Goal: Information Seeking & Learning: Learn about a topic

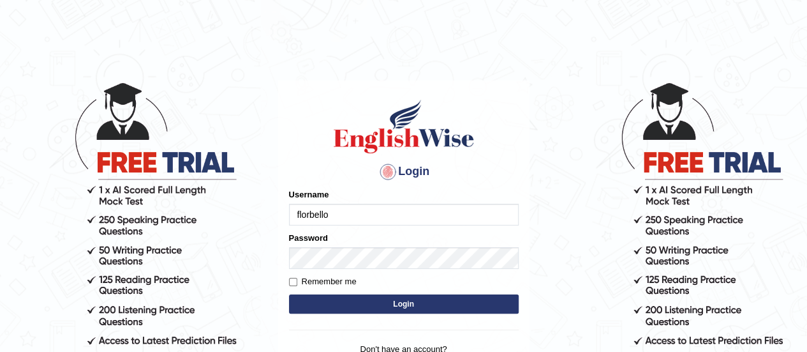
type input "florbello"
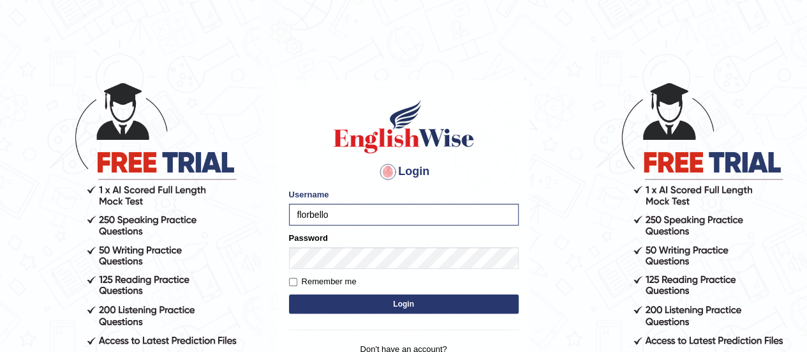
click at [387, 308] on button "Login" at bounding box center [404, 303] width 230 height 19
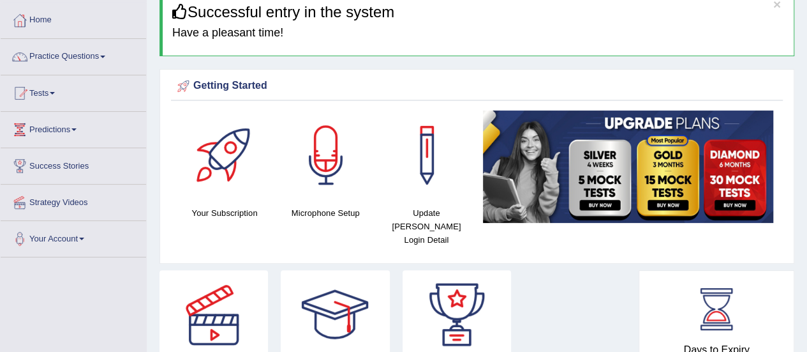
scroll to position [66, 0]
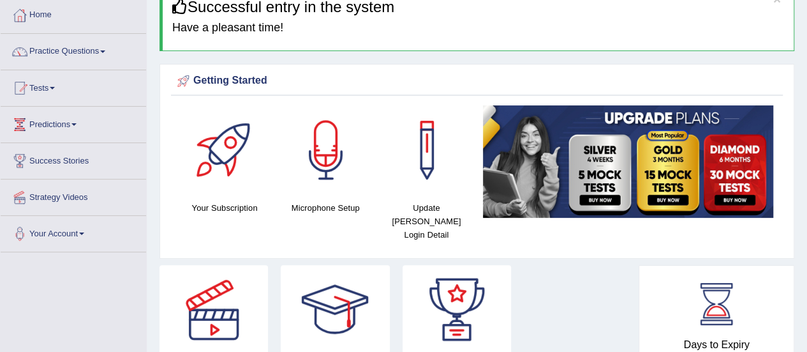
click at [577, 179] on img at bounding box center [628, 161] width 290 height 112
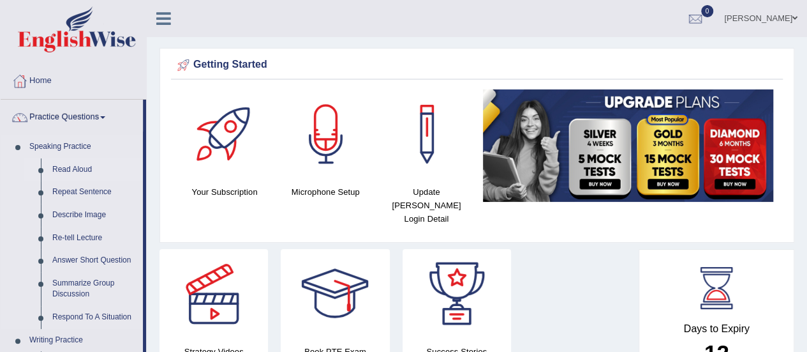
click at [72, 169] on link "Read Aloud" at bounding box center [95, 169] width 96 height 23
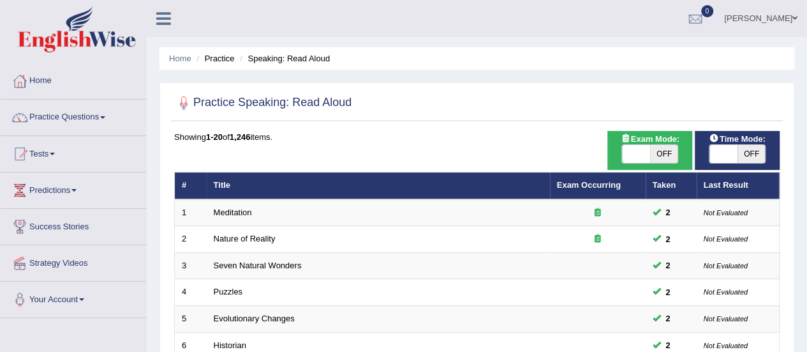
click at [669, 153] on span "OFF" at bounding box center [664, 154] width 28 height 18
checkbox input "true"
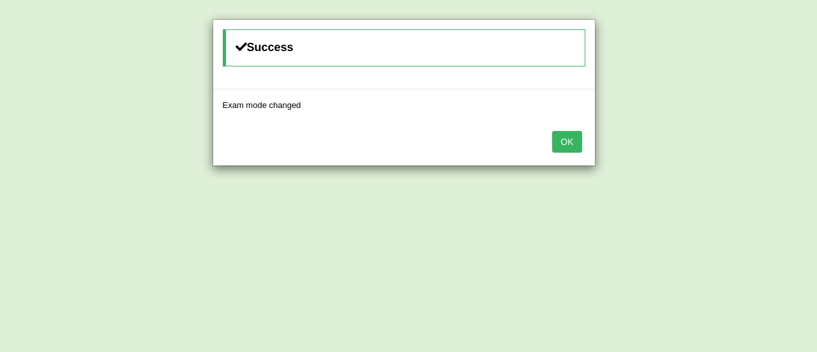
click at [565, 144] on button "OK" at bounding box center [566, 142] width 29 height 22
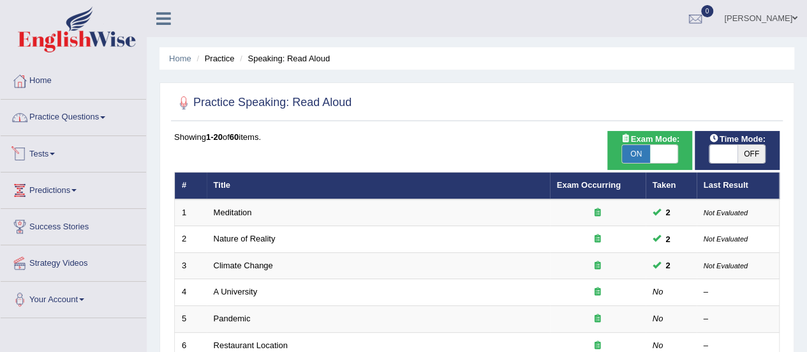
click at [83, 119] on link "Practice Questions" at bounding box center [73, 116] width 145 height 32
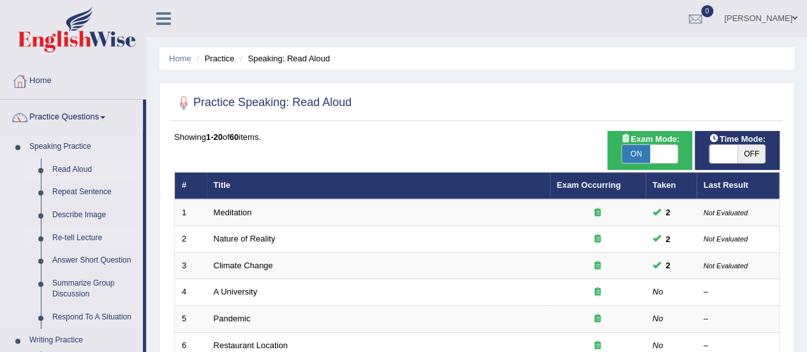
click at [75, 238] on link "Re-tell Lecture" at bounding box center [95, 237] width 96 height 23
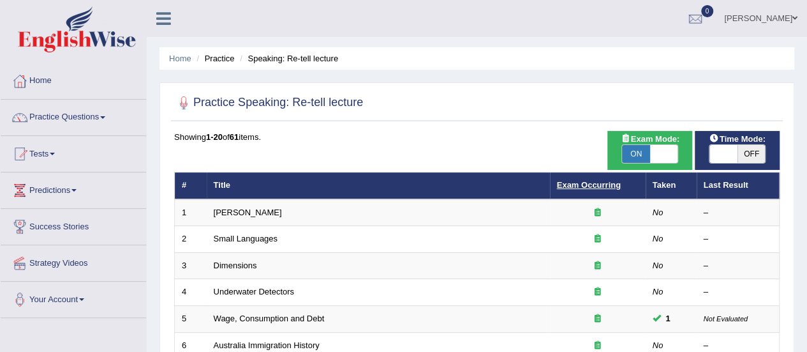
click at [576, 185] on link "Exam Occurring" at bounding box center [589, 185] width 64 height 10
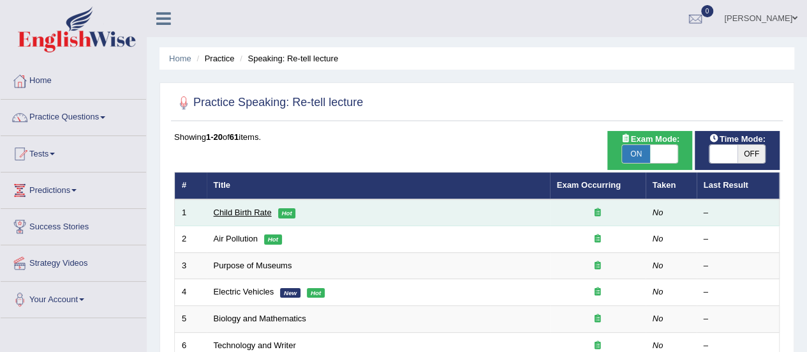
click at [246, 211] on link "Child Birth Rate" at bounding box center [243, 212] width 58 height 10
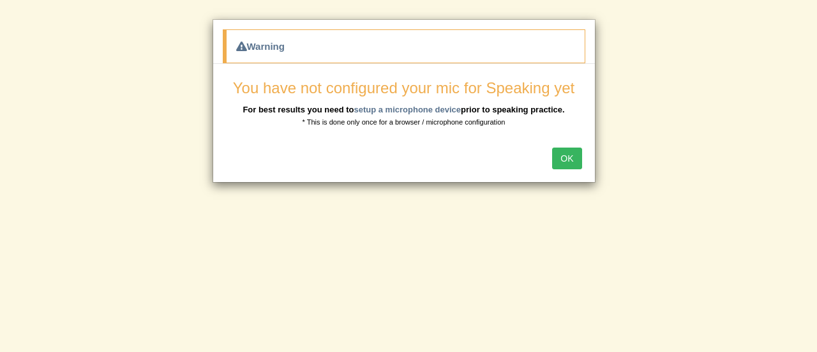
click at [573, 156] on button "OK" at bounding box center [566, 158] width 29 height 22
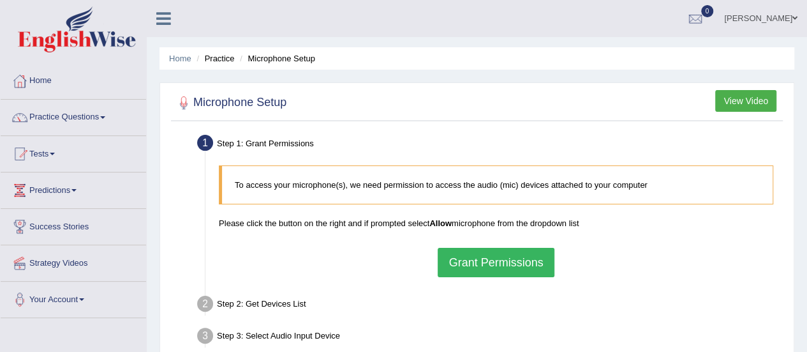
click at [500, 256] on button "Grant Permissions" at bounding box center [496, 262] width 116 height 29
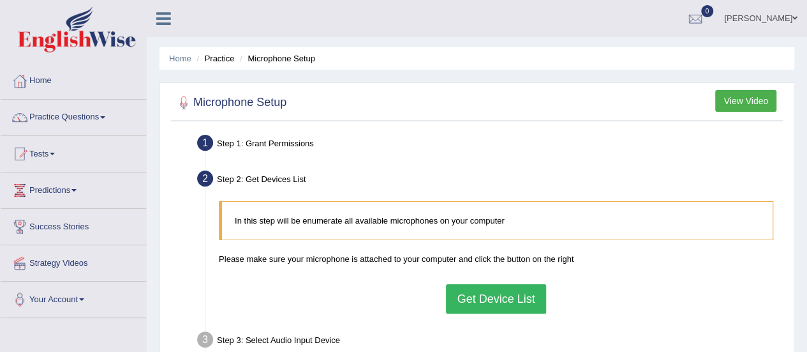
click at [484, 299] on button "Get Device List" at bounding box center [496, 298] width 100 height 29
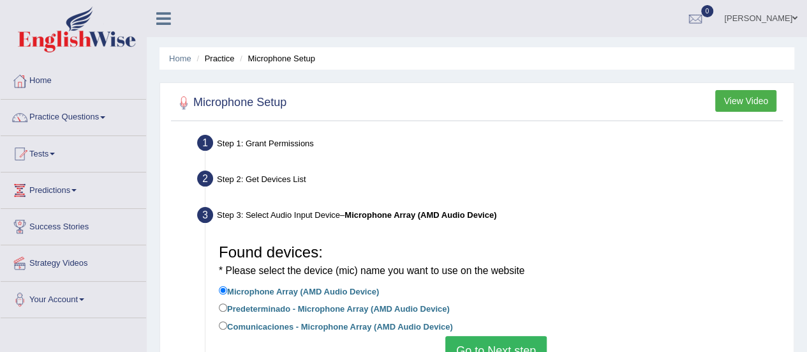
click at [344, 325] on label "Comunicaciones - Microphone Array (AMD Audio Device)" at bounding box center [336, 325] width 234 height 14
click at [227, 325] on input "Comunicaciones - Microphone Array (AMD Audio Device)" at bounding box center [223, 325] width 8 height 8
radio input "true"
click at [489, 344] on button "Go to Next step" at bounding box center [495, 350] width 101 height 29
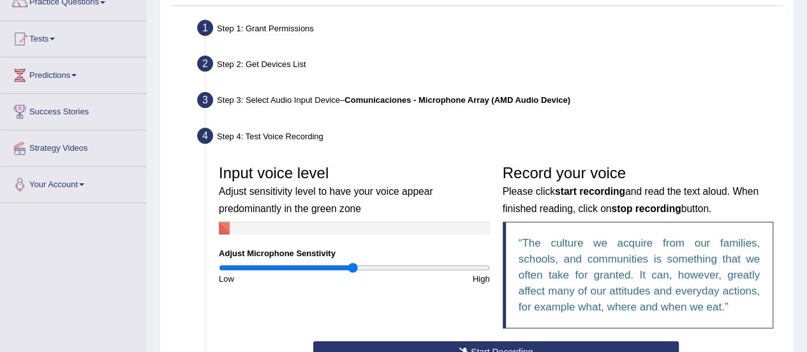
scroll to position [255, 0]
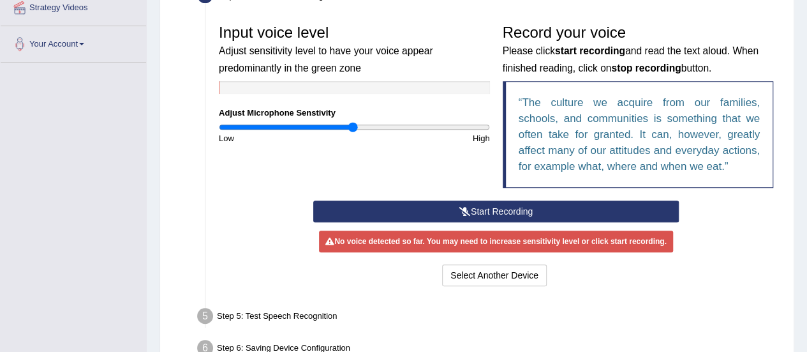
click at [482, 209] on button "Start Recording" at bounding box center [496, 211] width 366 height 22
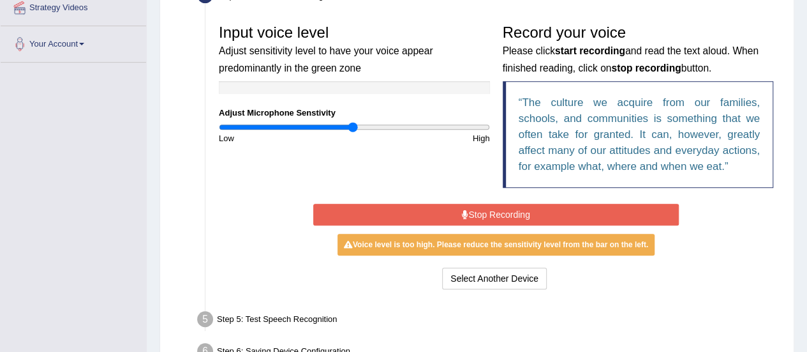
click at [482, 209] on button "Stop Recording" at bounding box center [496, 215] width 366 height 22
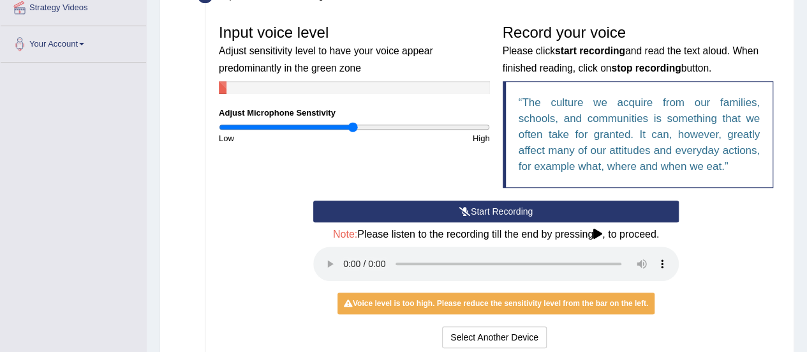
click at [372, 207] on button "Start Recording" at bounding box center [496, 211] width 366 height 22
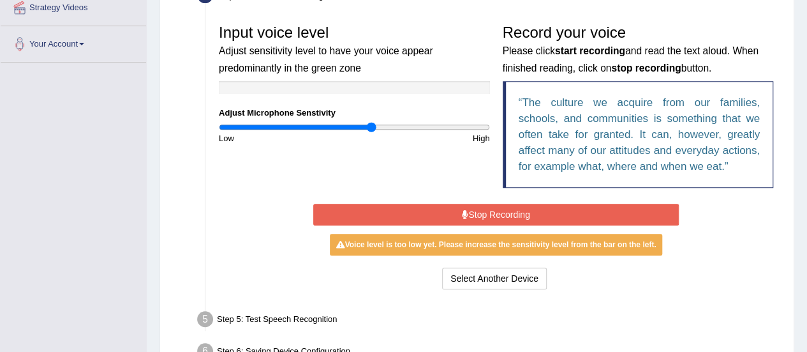
click at [370, 122] on input "range" at bounding box center [354, 127] width 271 height 10
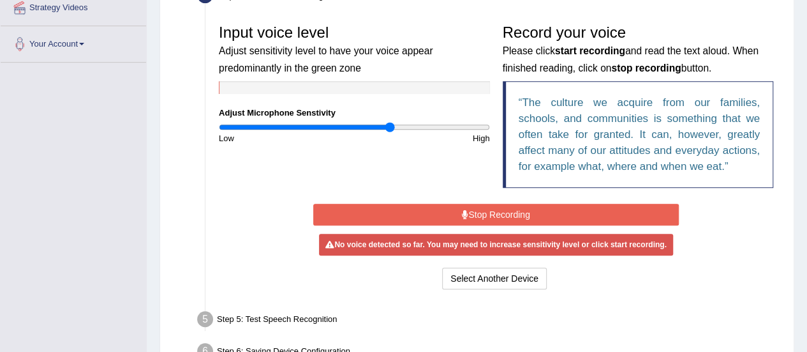
click at [389, 130] on input "range" at bounding box center [354, 127] width 271 height 10
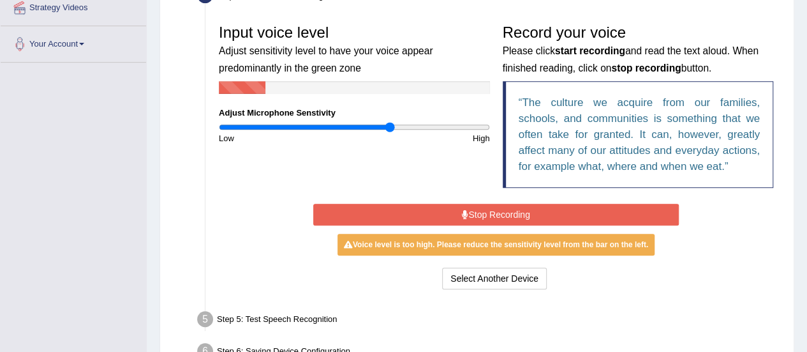
click at [422, 213] on button "Stop Recording" at bounding box center [496, 215] width 366 height 22
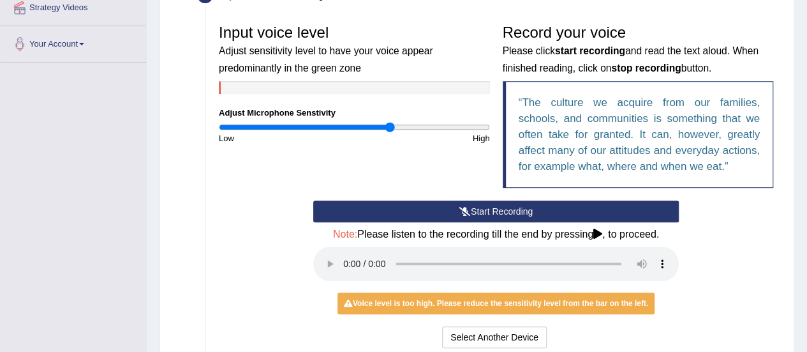
click at [366, 209] on button "Start Recording" at bounding box center [496, 211] width 366 height 22
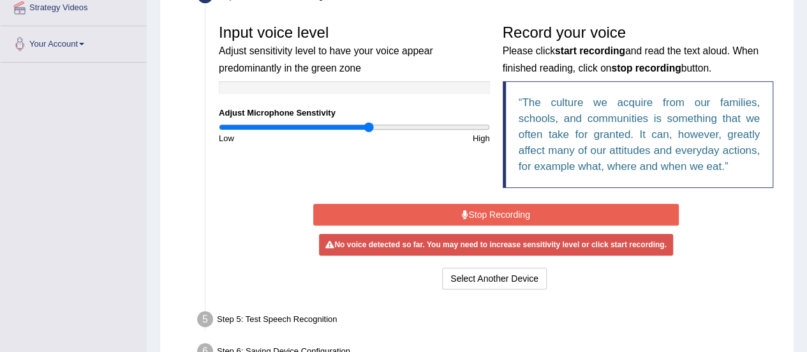
click at [369, 131] on input "range" at bounding box center [354, 127] width 271 height 10
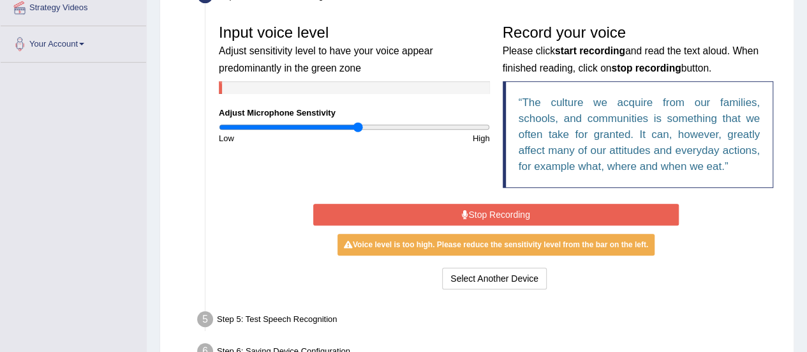
click at [359, 129] on input "range" at bounding box center [354, 127] width 271 height 10
type input "0.94"
click at [344, 126] on input "range" at bounding box center [354, 127] width 271 height 10
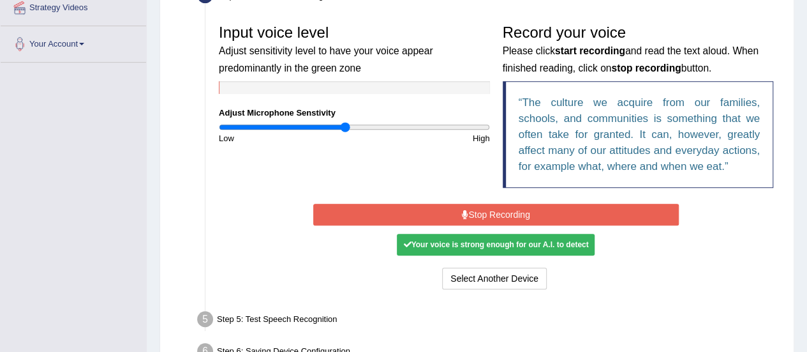
click at [403, 219] on button "Stop Recording" at bounding box center [496, 215] width 366 height 22
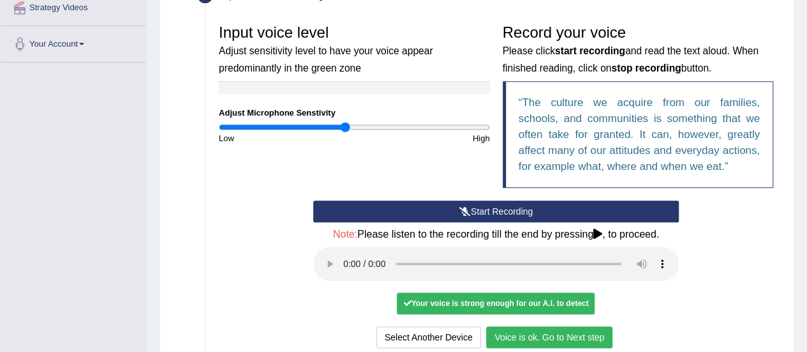
click at [535, 335] on button "Voice is ok. Go to Next step" at bounding box center [549, 337] width 126 height 22
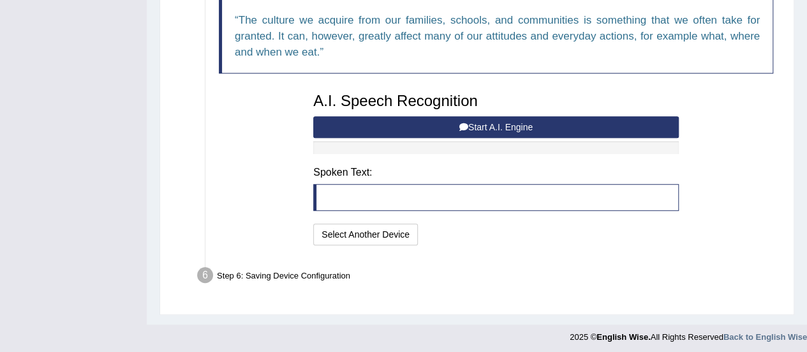
scroll to position [341, 0]
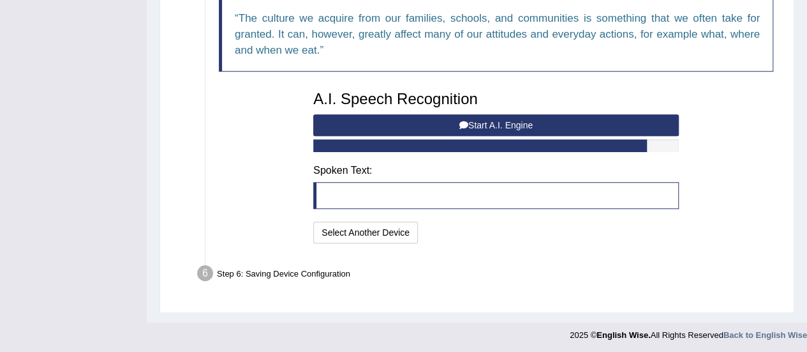
click at [496, 126] on button "Start A.I. Engine" at bounding box center [496, 125] width 366 height 22
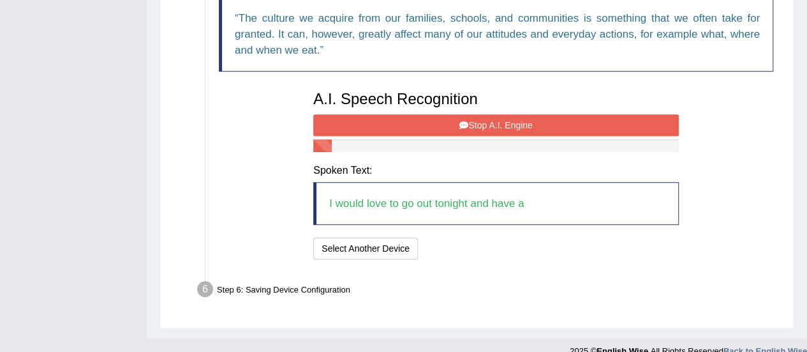
click at [473, 121] on button "Stop A.I. Engine" at bounding box center [496, 125] width 366 height 22
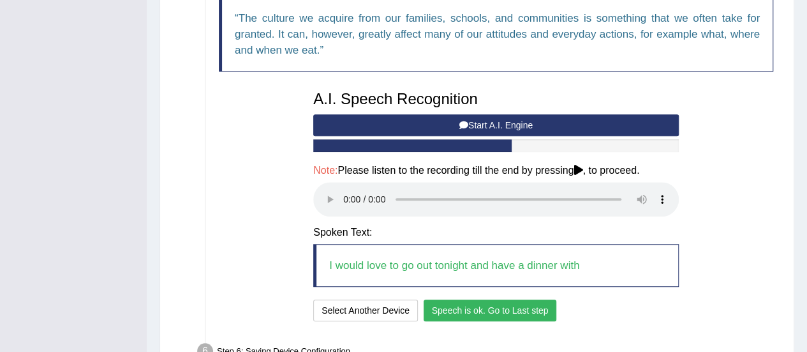
click at [506, 309] on button "Speech is ok. Go to Last step" at bounding box center [490, 310] width 133 height 22
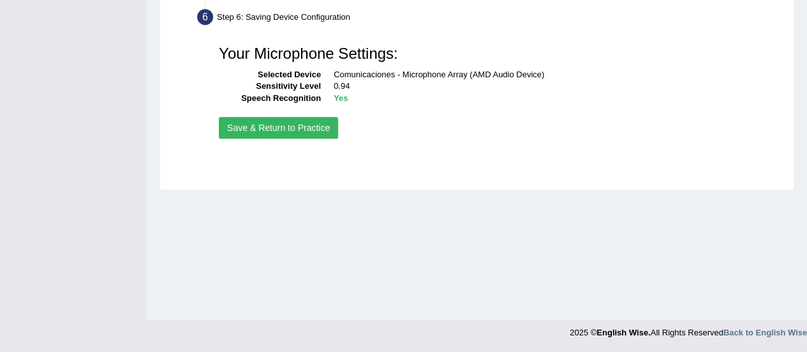
scroll to position [318, 0]
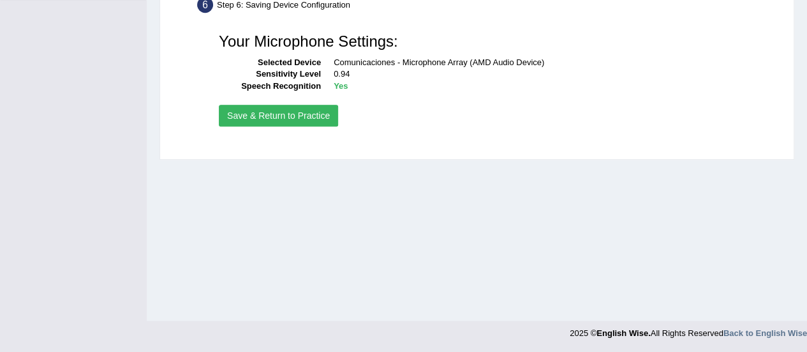
click at [300, 115] on button "Save & Return to Practice" at bounding box center [278, 116] width 119 height 22
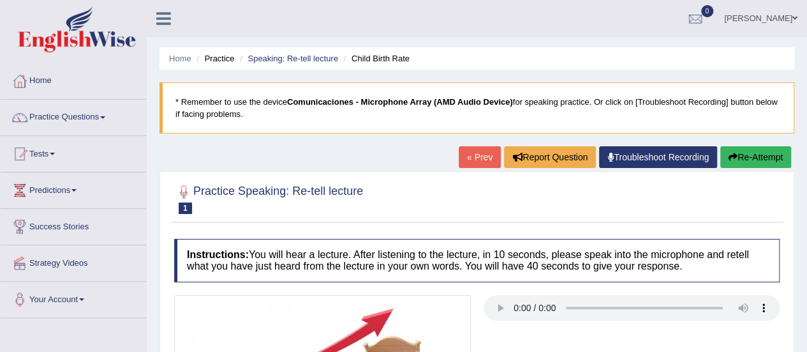
click at [477, 154] on link "« Prev" at bounding box center [480, 157] width 42 height 22
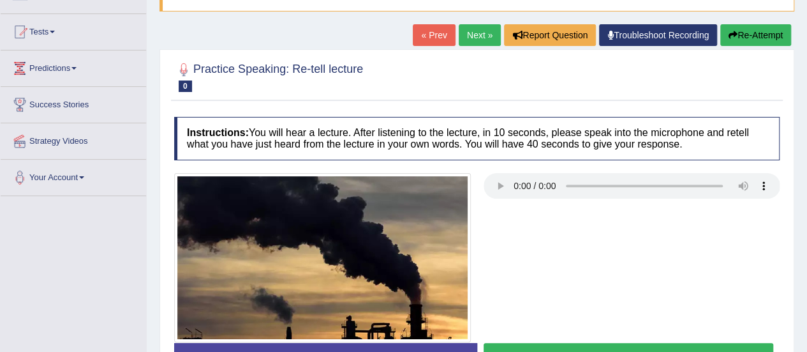
scroll to position [191, 0]
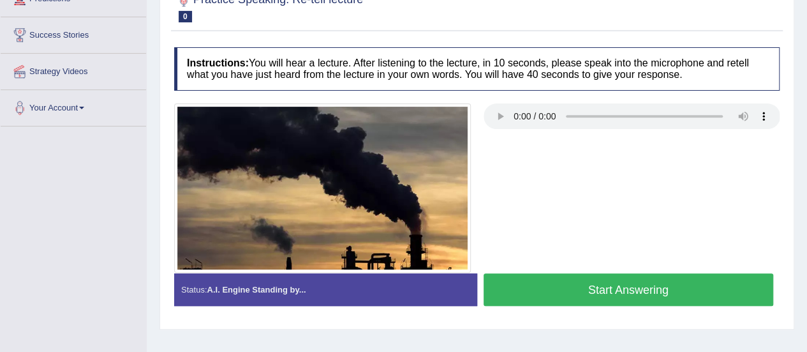
drag, startPoint x: 573, startPoint y: 194, endPoint x: 591, endPoint y: 205, distance: 21.4
click at [573, 195] on div at bounding box center [477, 188] width 618 height 170
click at [563, 207] on div at bounding box center [477, 188] width 618 height 170
click at [614, 290] on button "Start Answering" at bounding box center [629, 289] width 290 height 33
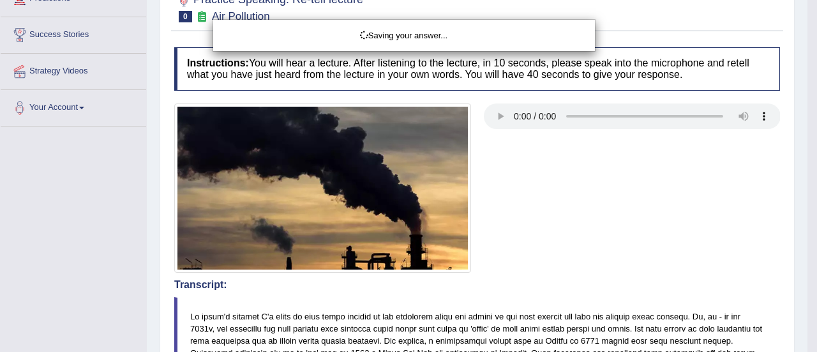
click at [621, 295] on div "Saving your answer..." at bounding box center [408, 176] width 817 height 352
click at [604, 228] on div "Saving your answer..." at bounding box center [408, 176] width 817 height 352
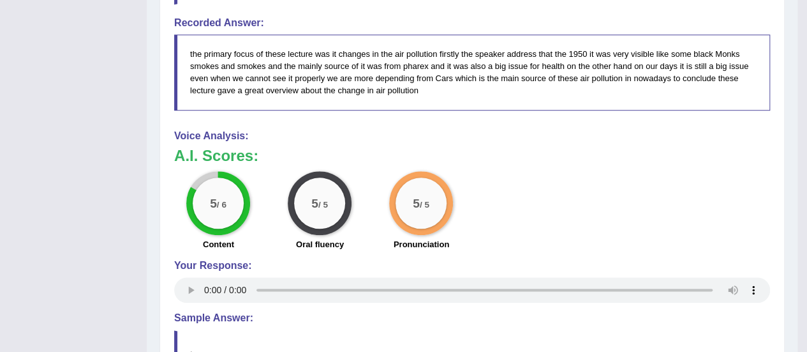
scroll to position [638, 0]
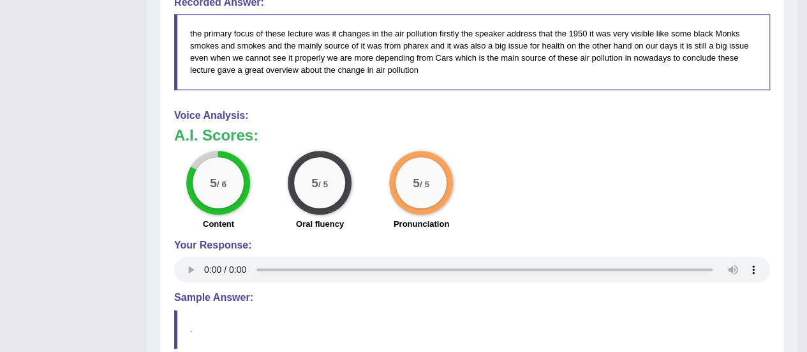
click at [449, 159] on div "5 / 5" at bounding box center [421, 183] width 64 height 64
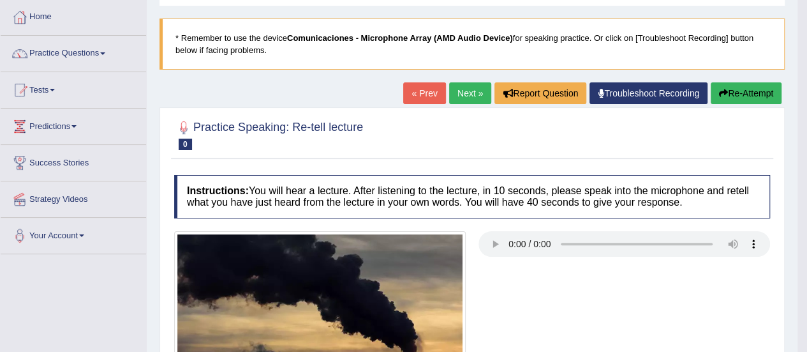
scroll to position [0, 0]
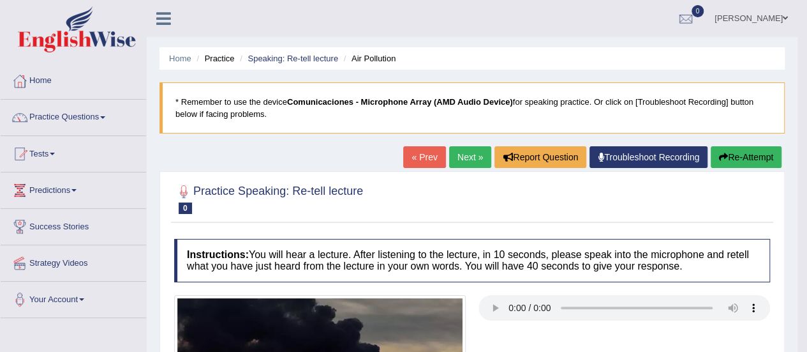
click at [418, 156] on link "« Prev" at bounding box center [424, 157] width 42 height 22
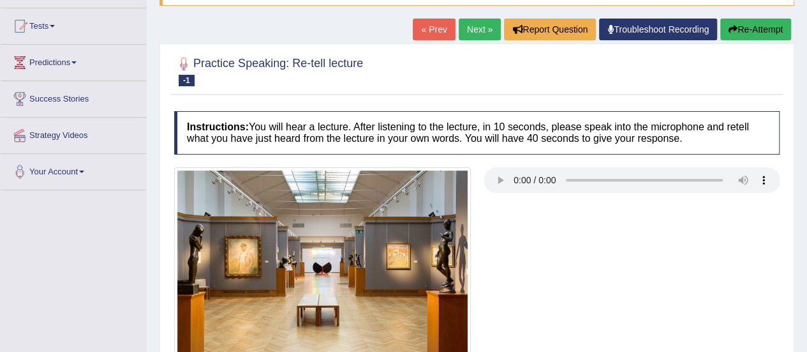
click at [434, 29] on link "« Prev" at bounding box center [434, 30] width 42 height 22
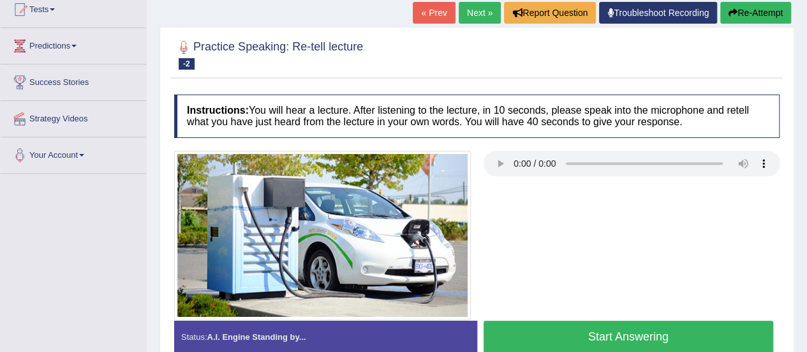
scroll to position [191, 0]
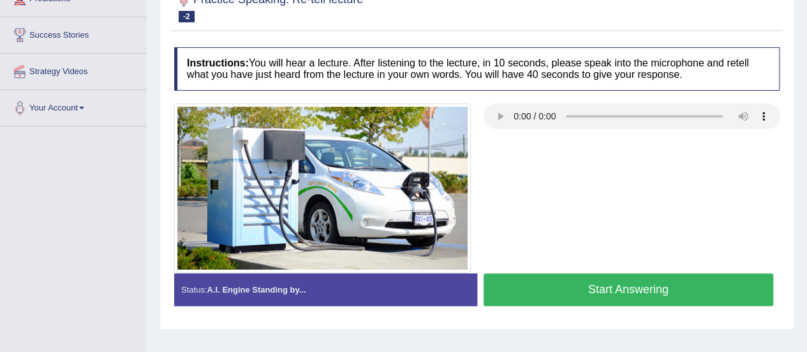
click at [606, 207] on div at bounding box center [477, 187] width 618 height 169
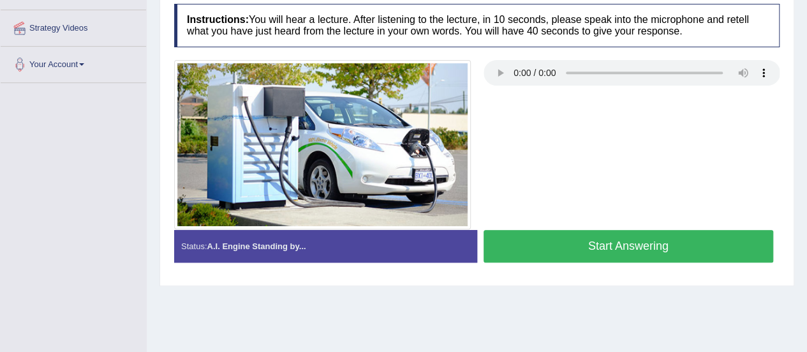
scroll to position [255, 0]
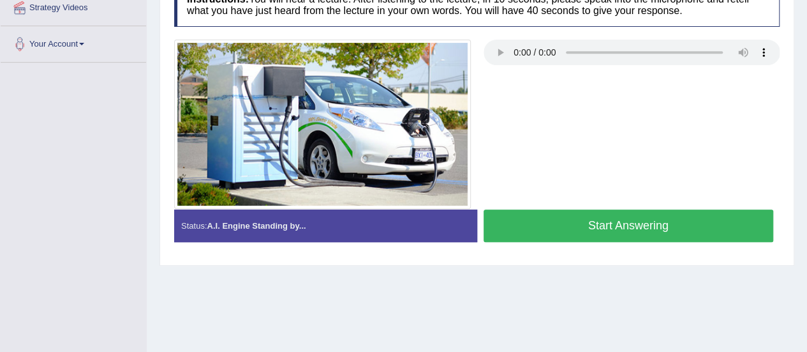
click at [528, 107] on div at bounding box center [477, 124] width 618 height 169
click at [687, 112] on div at bounding box center [477, 124] width 618 height 169
click at [662, 218] on button "Start Answering" at bounding box center [629, 225] width 290 height 33
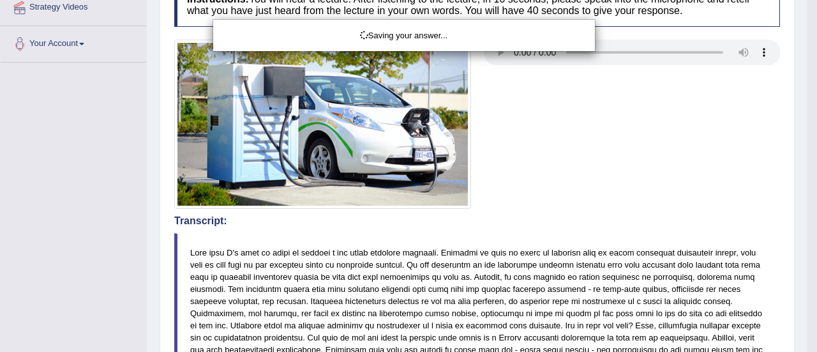
click at [619, 223] on div "Saving your answer..." at bounding box center [408, 176] width 817 height 352
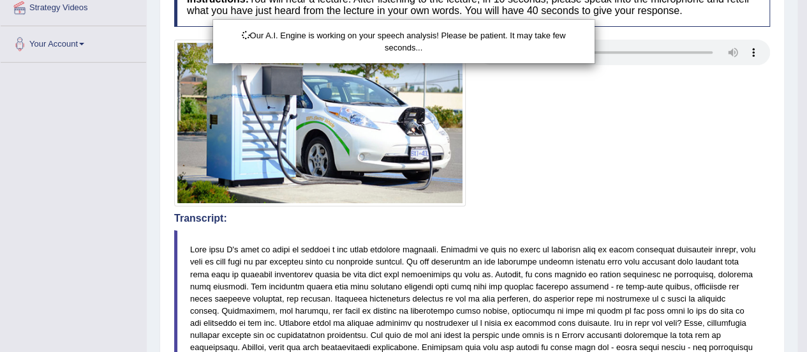
click at [669, 192] on div "Our A.I. Engine is working on your speech analysis! Please be patient. It may t…" at bounding box center [403, 176] width 807 height 352
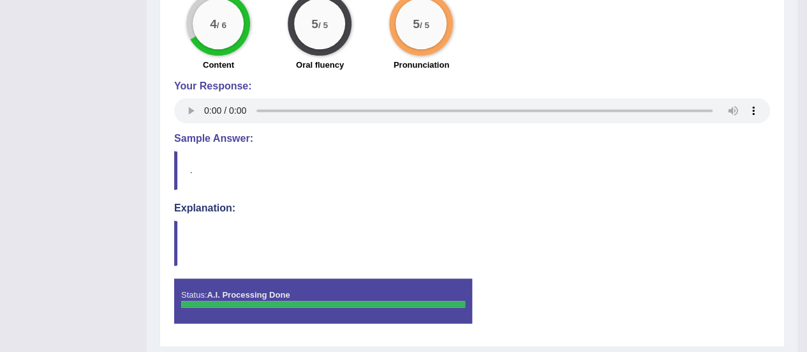
scroll to position [841, 0]
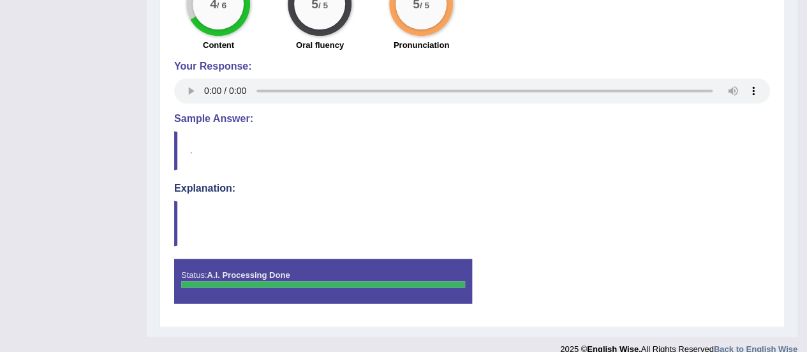
click at [570, 182] on h4 "Explanation:" at bounding box center [472, 187] width 596 height 11
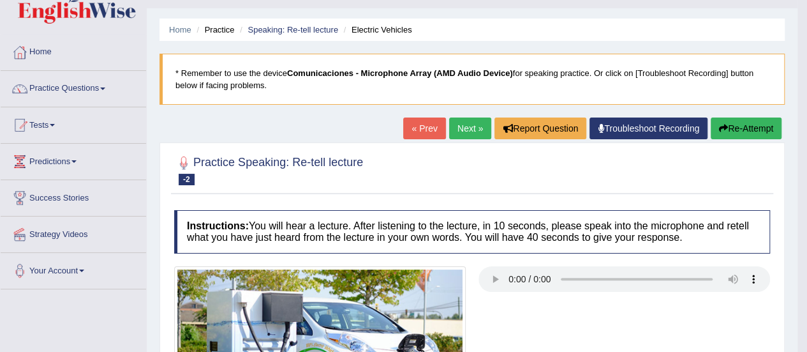
scroll to position [0, 0]
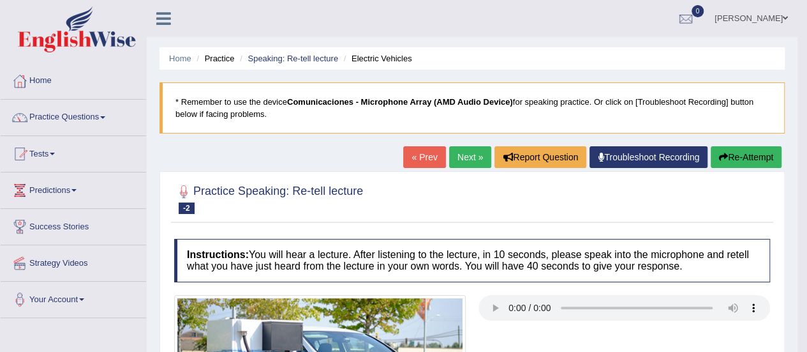
click at [101, 121] on link "Practice Questions" at bounding box center [73, 116] width 145 height 32
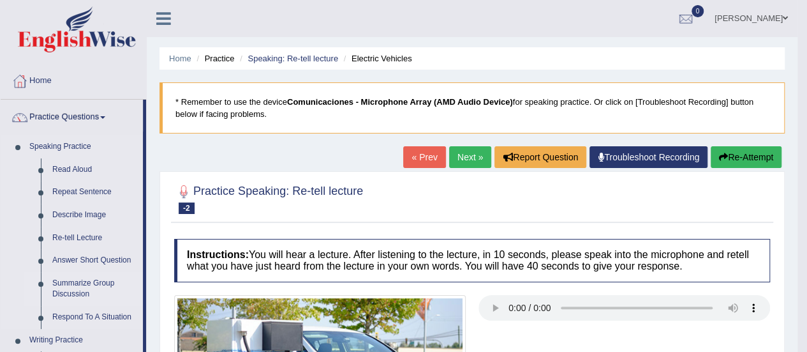
click at [84, 292] on link "Summarize Group Discussion" at bounding box center [95, 289] width 96 height 34
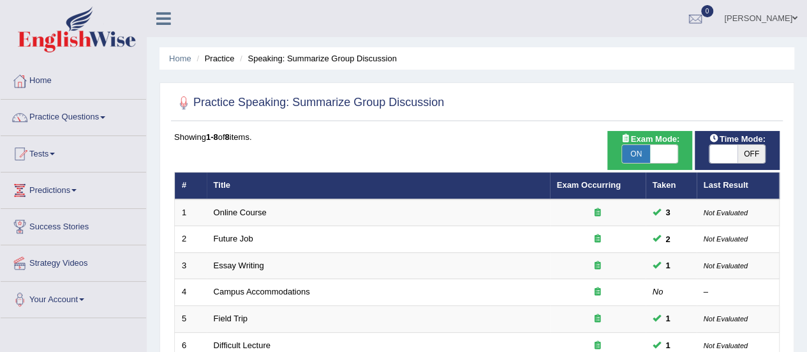
click at [542, 90] on div at bounding box center [476, 103] width 605 height 26
click at [656, 150] on span at bounding box center [664, 154] width 28 height 18
click at [667, 155] on span at bounding box center [664, 154] width 28 height 18
checkbox input "true"
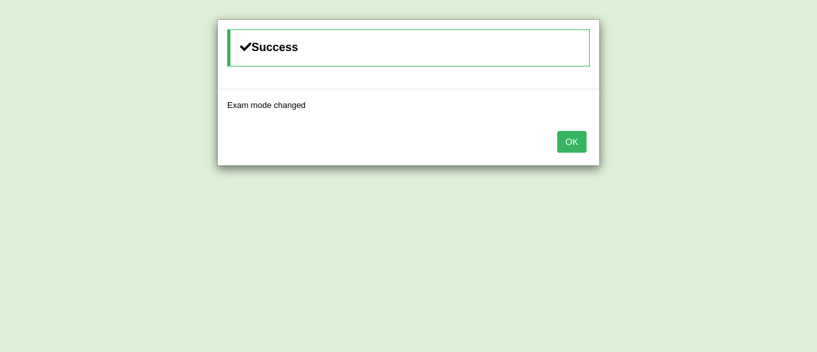
click at [567, 138] on button "OK" at bounding box center [571, 142] width 29 height 22
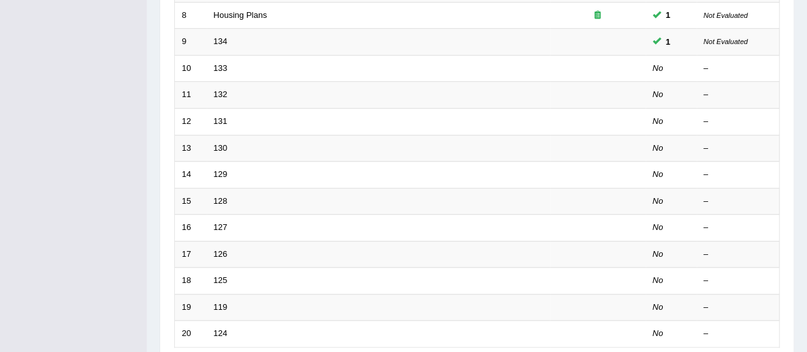
scroll to position [487, 0]
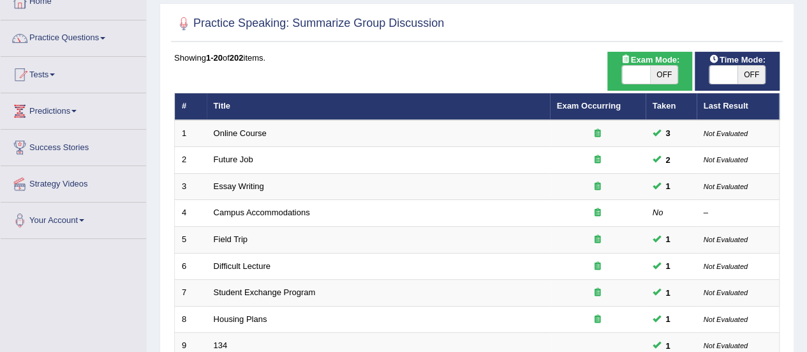
click at [121, 52] on link "Practice Questions" at bounding box center [73, 36] width 145 height 32
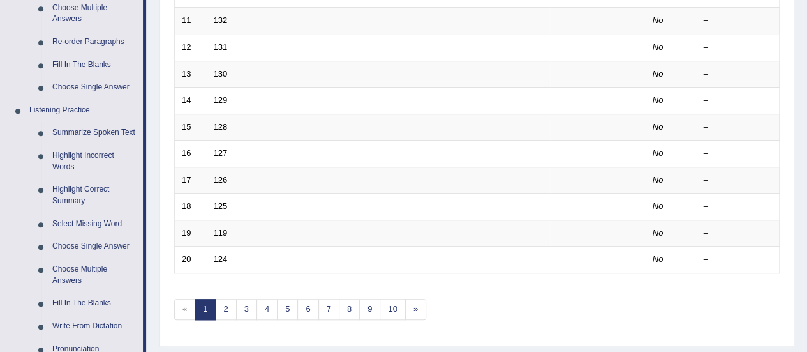
scroll to position [447, 0]
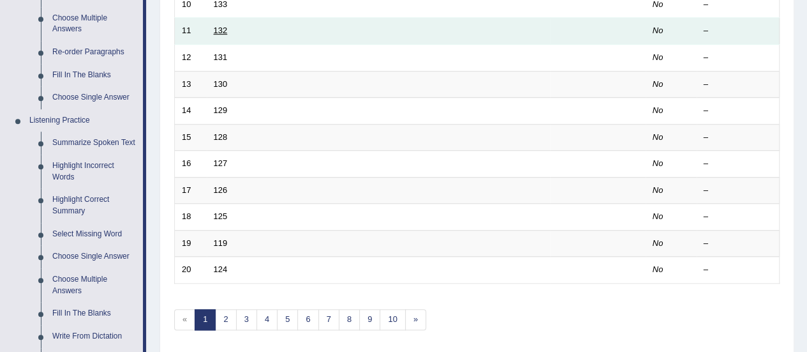
click at [225, 29] on link "132" at bounding box center [221, 31] width 14 height 10
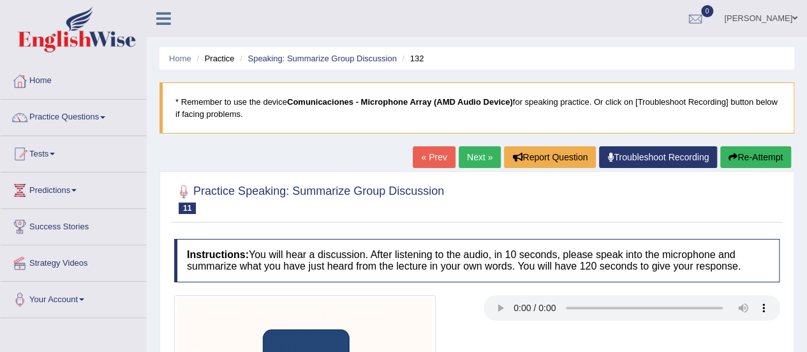
click at [432, 151] on link "« Prev" at bounding box center [434, 157] width 42 height 22
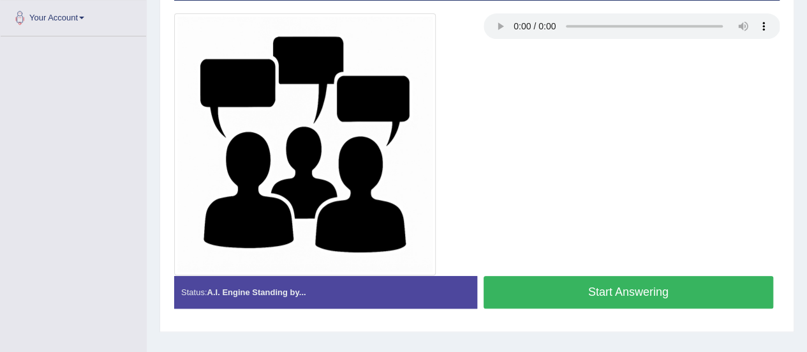
scroll to position [254, 0]
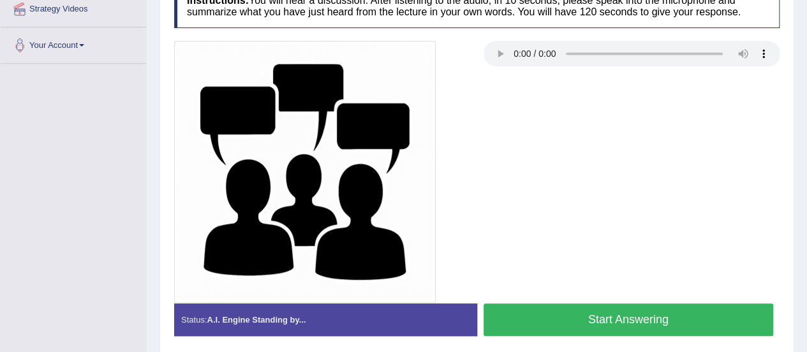
click at [522, 72] on div at bounding box center [477, 172] width 618 height 262
click at [514, 115] on div at bounding box center [477, 172] width 618 height 262
click at [669, 313] on button "Start Answering" at bounding box center [629, 319] width 290 height 33
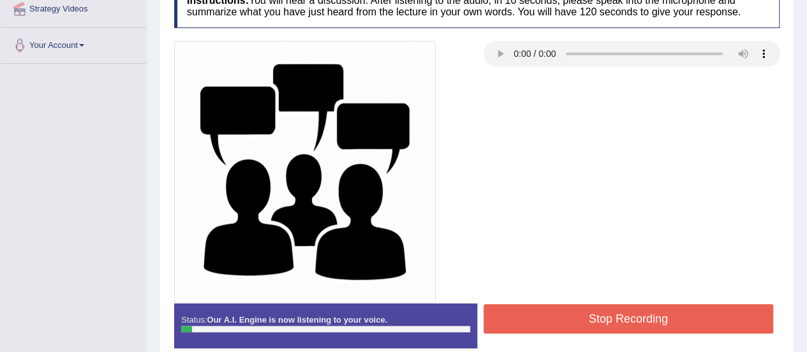
click at [656, 221] on div at bounding box center [477, 172] width 618 height 262
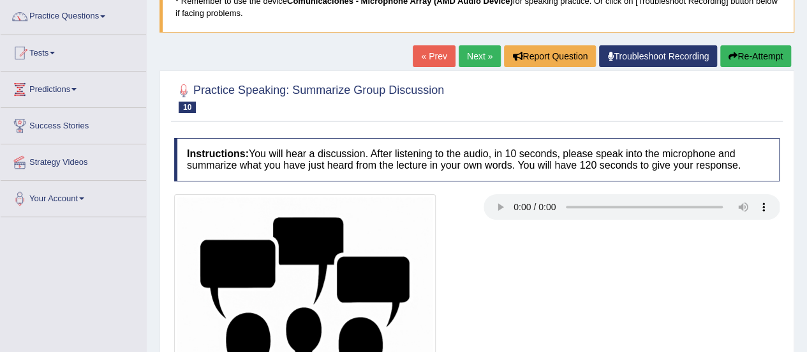
scroll to position [102, 0]
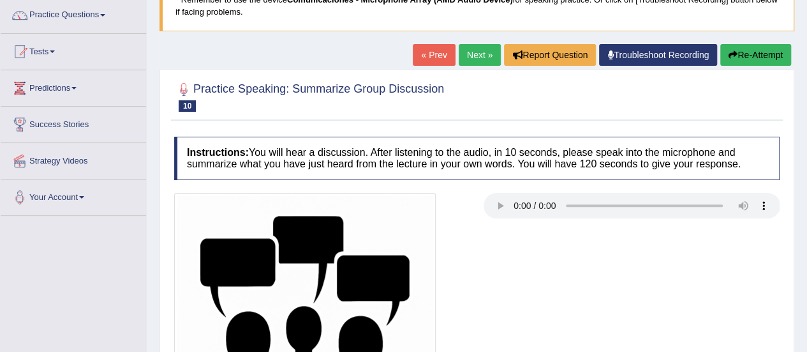
click at [760, 60] on button "Re-Attempt" at bounding box center [755, 55] width 71 height 22
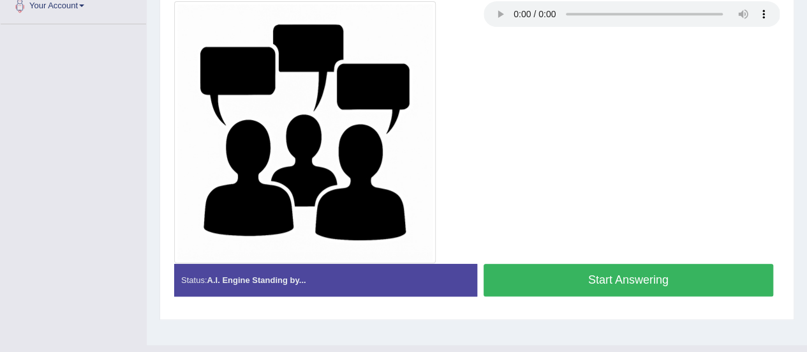
click at [612, 276] on button "Start Answering" at bounding box center [629, 279] width 290 height 33
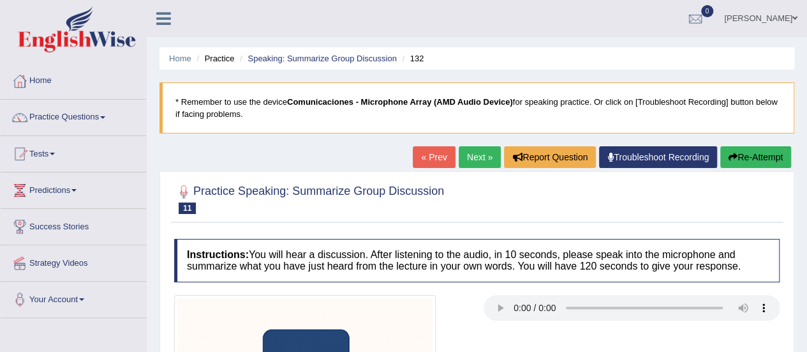
click at [526, 211] on div at bounding box center [476, 198] width 605 height 39
click at [460, 249] on h4 "Instructions: You will hear a discussion. After listening to the audio, in 10 s…" at bounding box center [476, 260] width 605 height 43
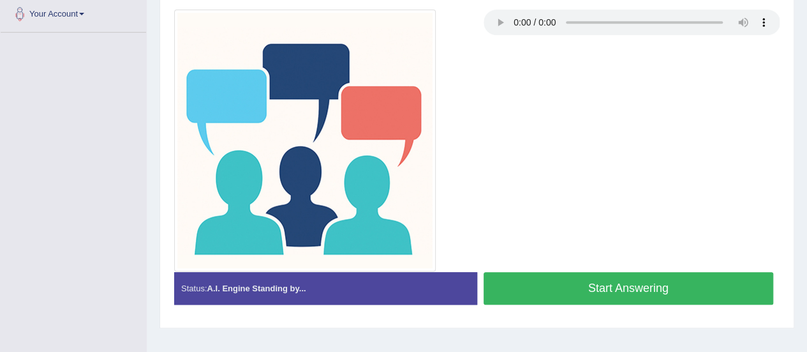
scroll to position [318, 0]
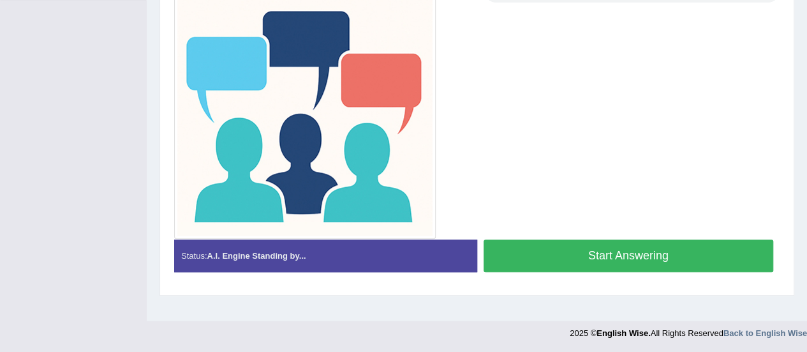
click at [547, 253] on button "Start Answering" at bounding box center [629, 255] width 290 height 33
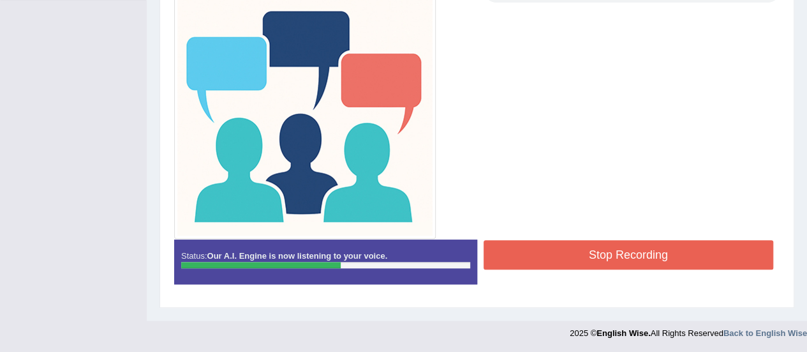
click at [633, 170] on div at bounding box center [477, 108] width 618 height 262
click at [555, 250] on button "Stop Recording" at bounding box center [629, 254] width 290 height 29
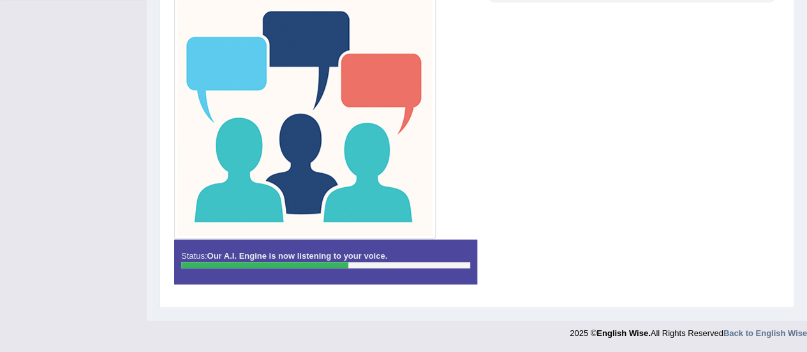
click at [555, 251] on div "Instructions: You will hear a discussion. After listening to the audio, in 10 s…" at bounding box center [477, 107] width 612 height 385
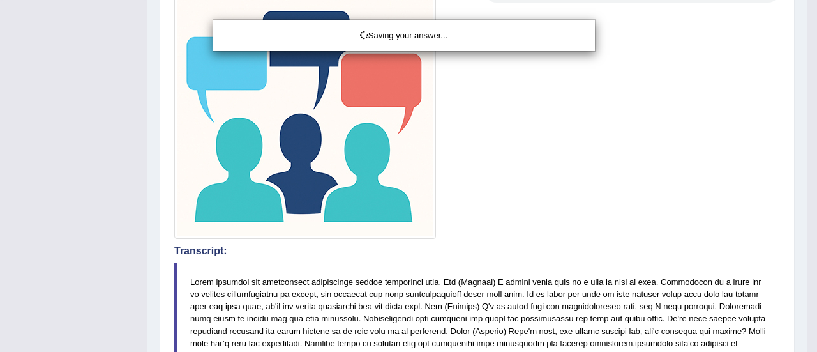
click at [727, 63] on div "Saving your answer..." at bounding box center [408, 176] width 817 height 352
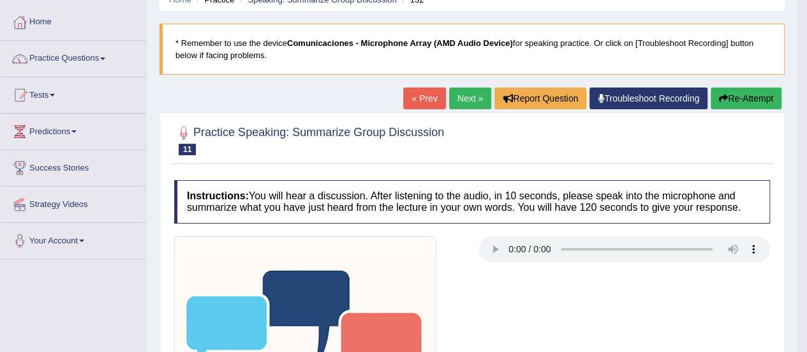
scroll to position [0, 0]
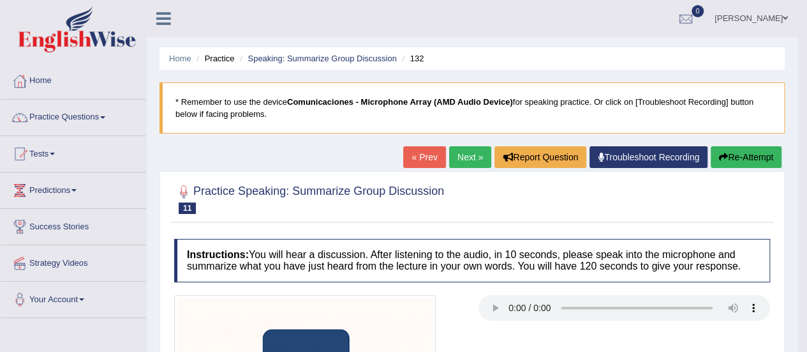
click at [459, 208] on div at bounding box center [472, 198] width 596 height 39
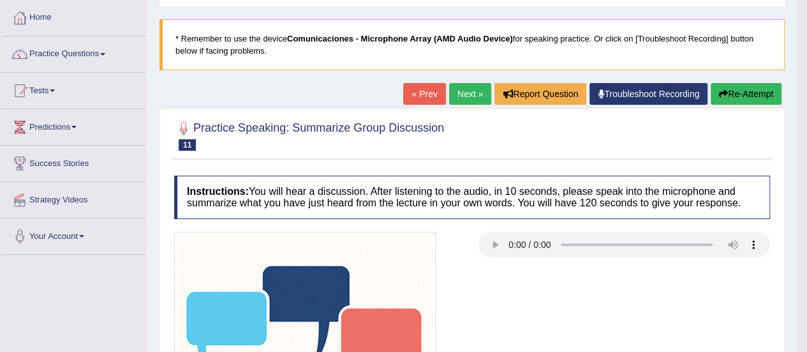
scroll to position [64, 0]
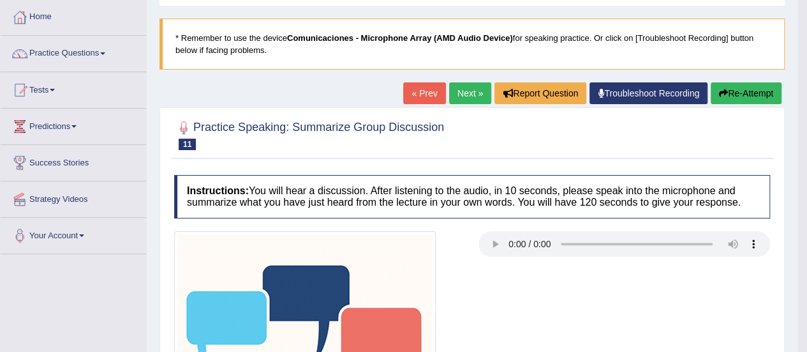
click at [725, 96] on icon "button" at bounding box center [723, 93] width 9 height 9
click at [725, 97] on button "Re-Attempt" at bounding box center [746, 93] width 71 height 22
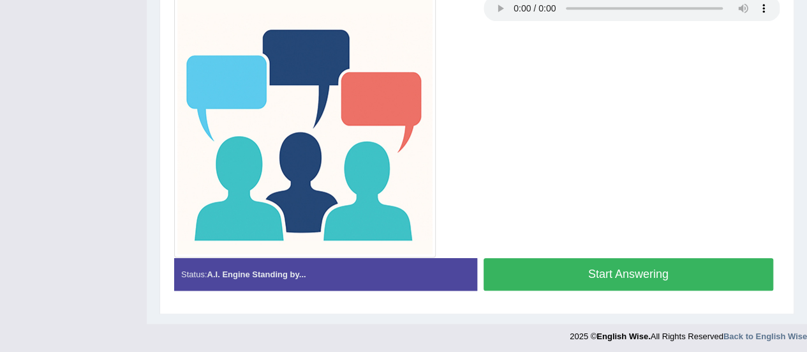
click at [530, 278] on button "Start Answering" at bounding box center [629, 274] width 290 height 33
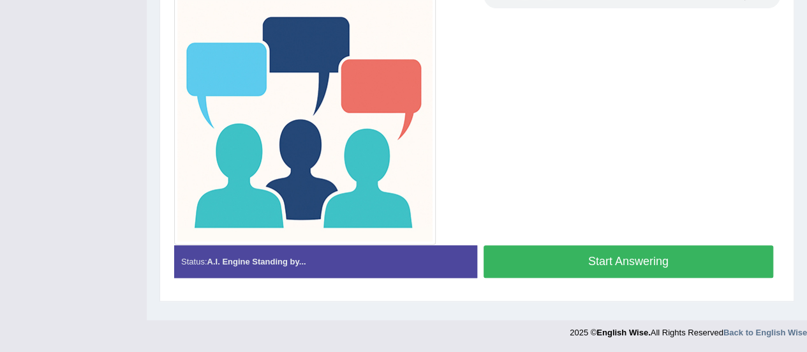
scroll to position [306, 0]
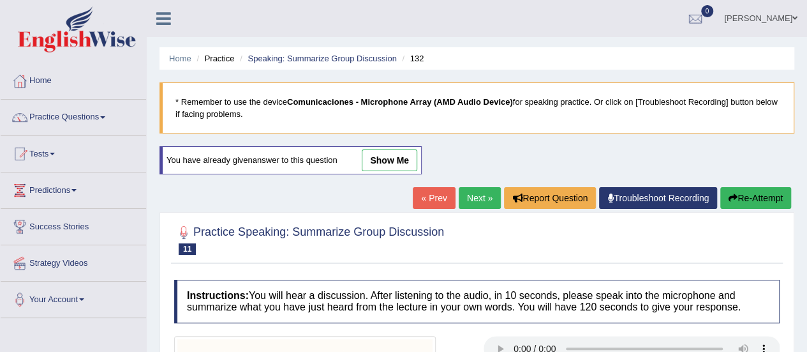
click at [524, 101] on blockquote "* Remember to use the device Comunicaciones - Microphone Array (AMD Audio Devic…" at bounding box center [476, 107] width 635 height 51
click at [473, 196] on link "Next »" at bounding box center [480, 198] width 42 height 22
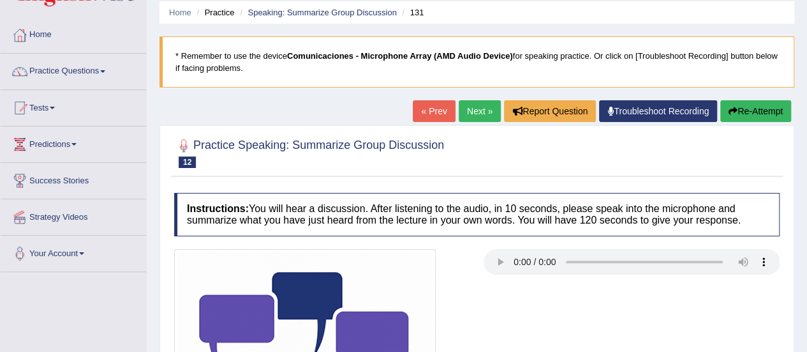
scroll to position [64, 0]
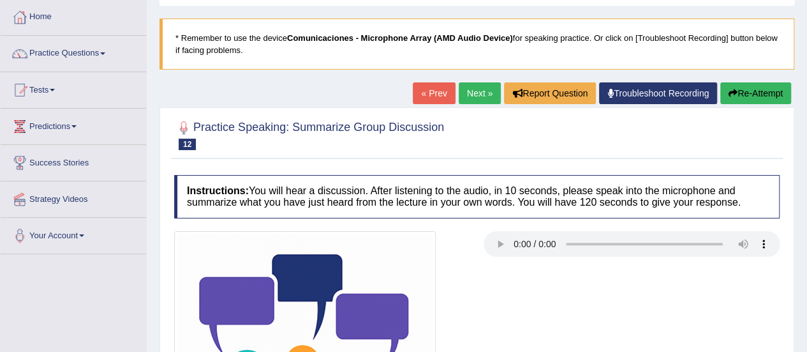
click at [491, 197] on h4 "Instructions: You will hear a discussion. After listening to the audio, in 10 s…" at bounding box center [476, 196] width 605 height 43
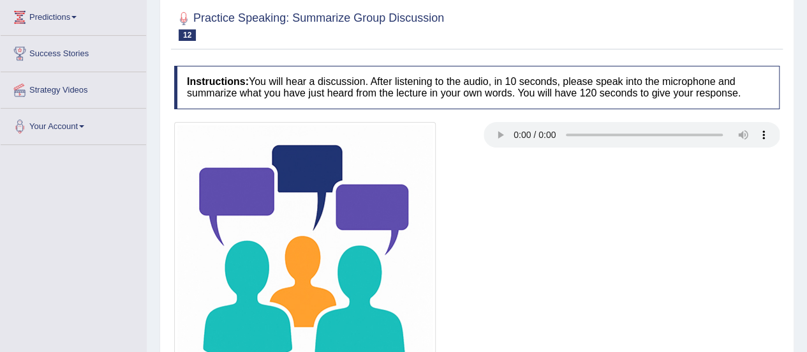
scroll to position [191, 0]
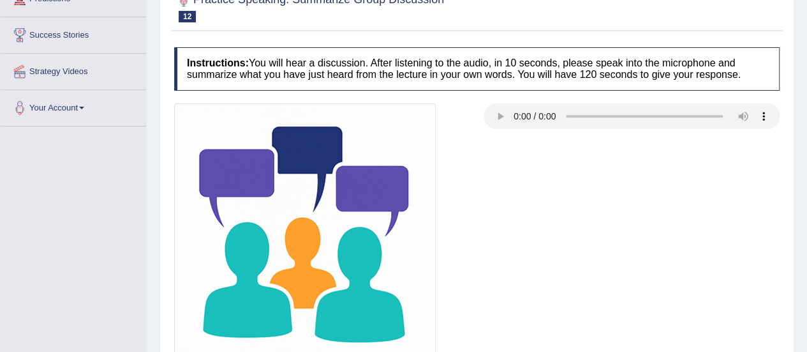
click at [510, 238] on div at bounding box center [477, 234] width 618 height 262
click at [619, 209] on div at bounding box center [477, 234] width 618 height 262
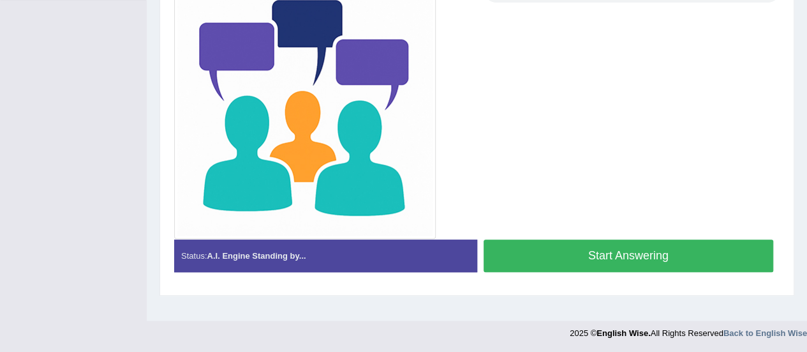
click at [642, 168] on div at bounding box center [477, 108] width 618 height 262
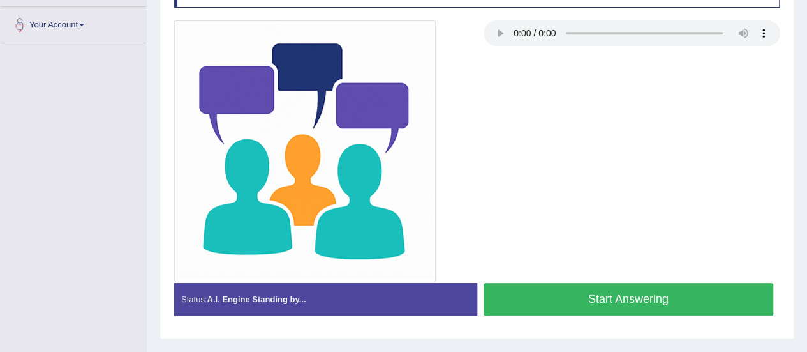
scroll to position [254, 0]
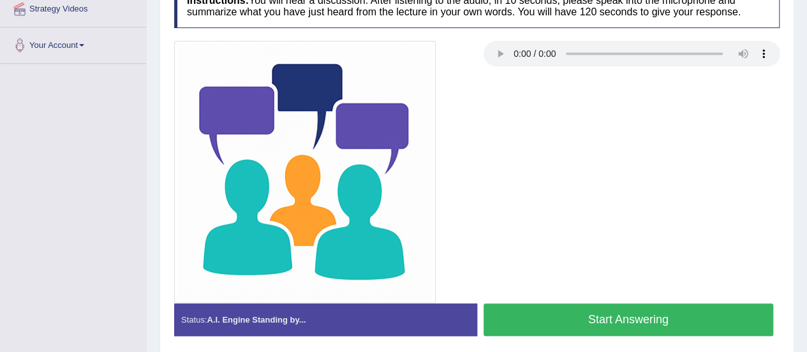
click at [508, 325] on button "Start Answering" at bounding box center [629, 319] width 290 height 33
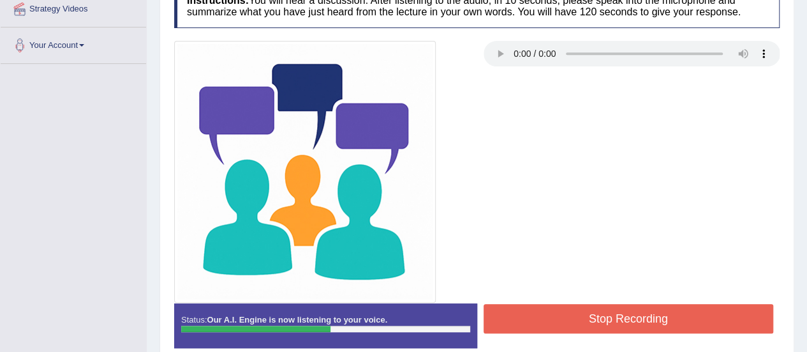
click at [526, 240] on div at bounding box center [477, 172] width 618 height 262
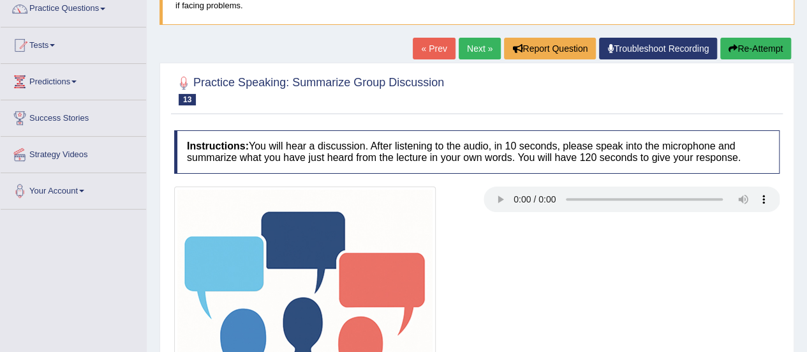
scroll to position [128, 0]
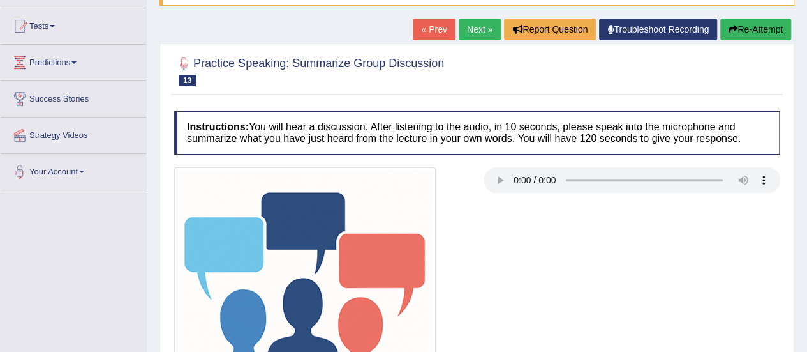
click at [598, 297] on div at bounding box center [477, 298] width 618 height 262
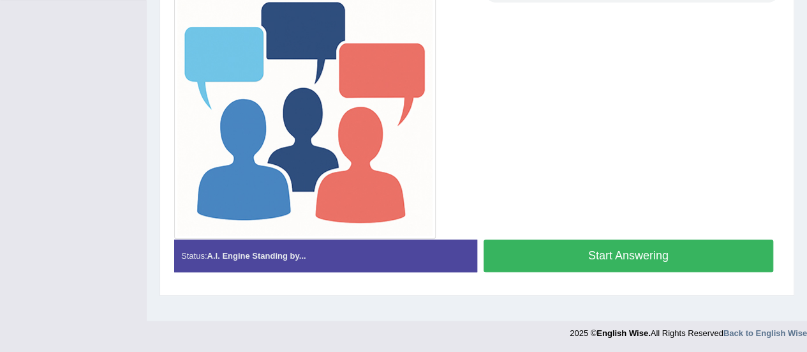
scroll to position [318, 0]
click at [514, 251] on button "Start Answering" at bounding box center [629, 255] width 290 height 33
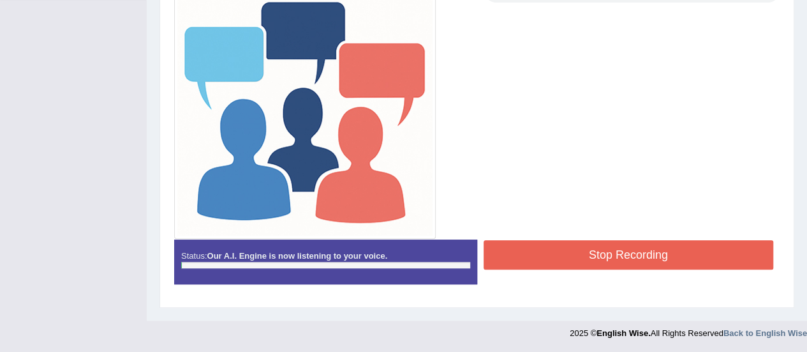
click at [560, 108] on div at bounding box center [477, 108] width 618 height 262
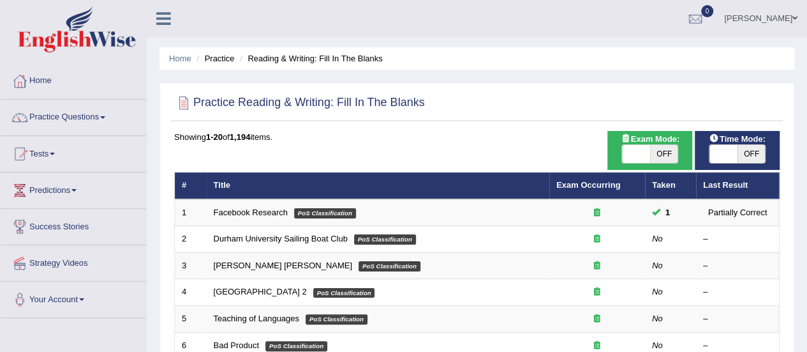
click at [664, 155] on span "OFF" at bounding box center [664, 154] width 28 height 18
checkbox input "true"
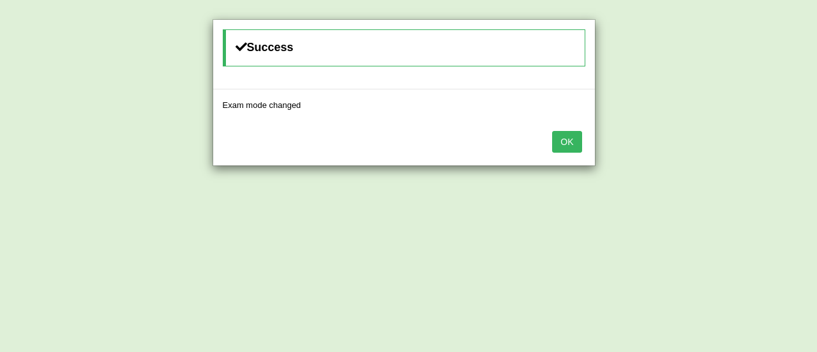
click at [567, 144] on button "OK" at bounding box center [566, 142] width 29 height 22
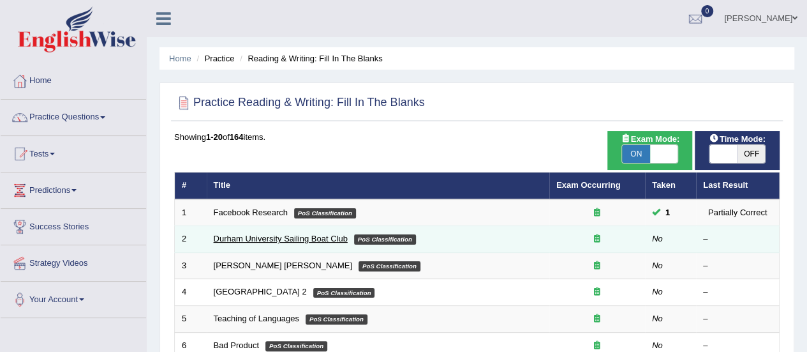
click at [270, 239] on link "Durham University Sailing Boat Club" at bounding box center [281, 238] width 134 height 10
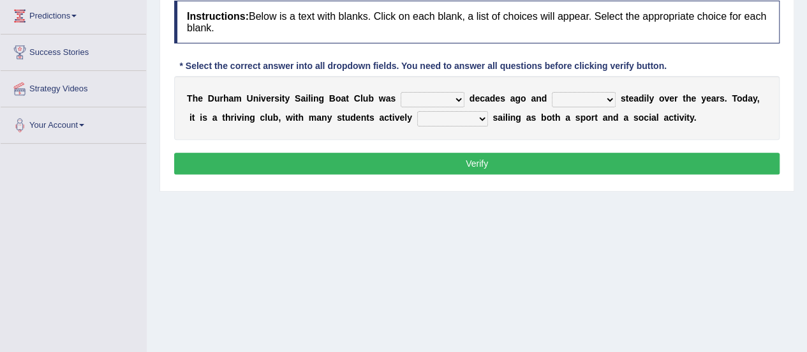
scroll to position [191, 0]
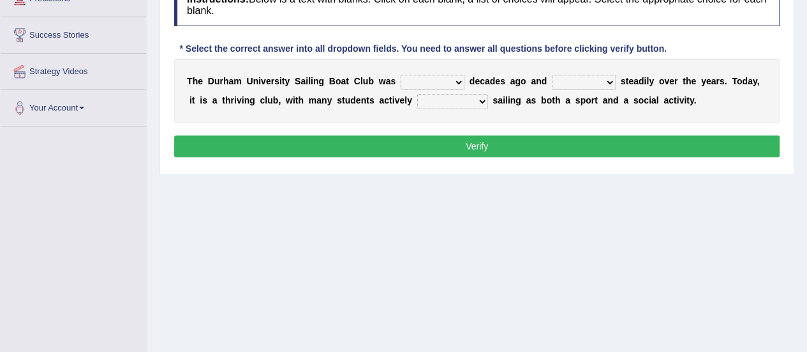
click at [453, 78] on select "found fund founded find" at bounding box center [433, 82] width 64 height 15
select select "founded"
click at [401, 75] on select "found fund founded find" at bounding box center [433, 82] width 64 height 15
click at [610, 84] on select "grow growing has grown grown" at bounding box center [584, 82] width 64 height 15
select select "has grown"
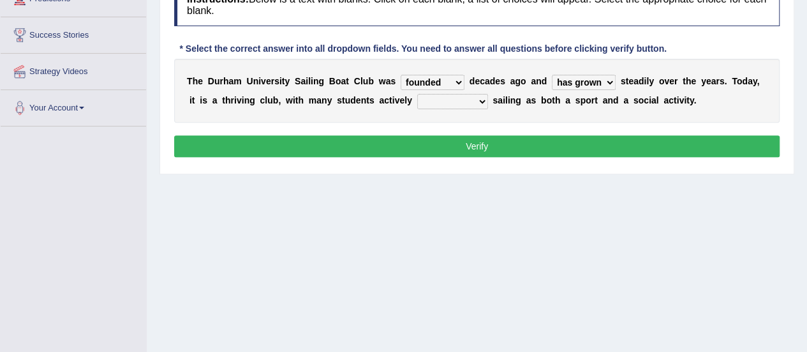
click at [552, 75] on select "grow growing has grown grown" at bounding box center [584, 82] width 64 height 15
click at [473, 100] on select "enjoy enjoyed are enjoying enjoying" at bounding box center [452, 101] width 71 height 15
select select "enjoying"
click at [417, 94] on select "enjoy enjoyed are enjoying enjoying" at bounding box center [452, 101] width 71 height 15
click at [493, 133] on div "Instructions: Below is a text with blanks. Click on each blank, a list of choic…" at bounding box center [477, 72] width 612 height 190
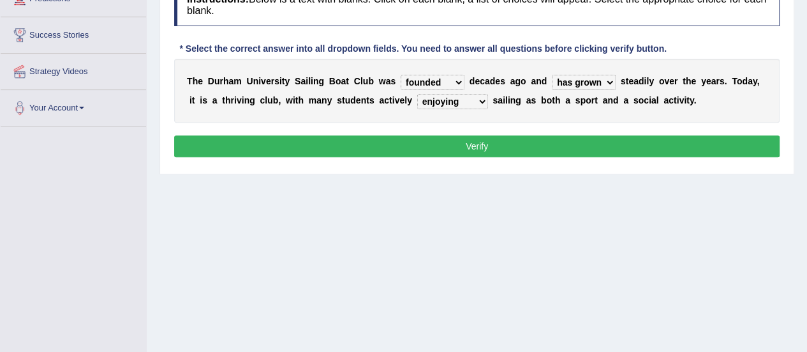
click at [485, 142] on button "Verify" at bounding box center [476, 146] width 605 height 22
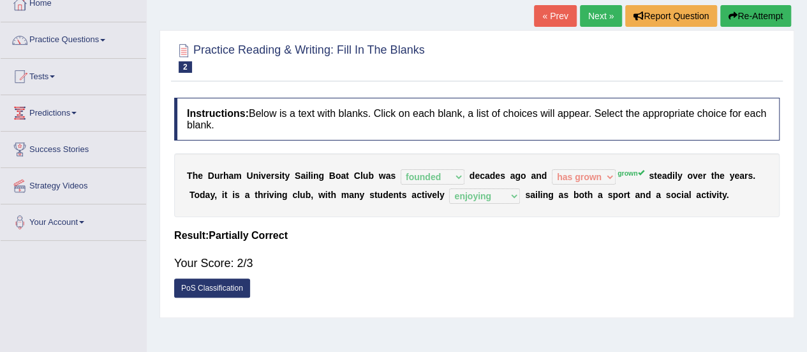
scroll to position [77, 0]
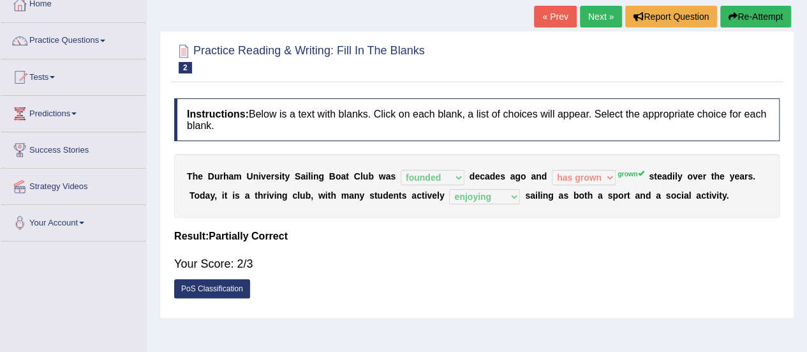
click at [595, 13] on link "Next »" at bounding box center [601, 17] width 42 height 22
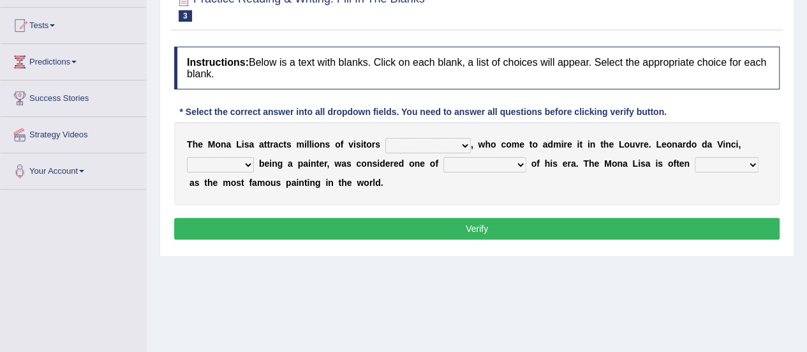
scroll to position [130, 0]
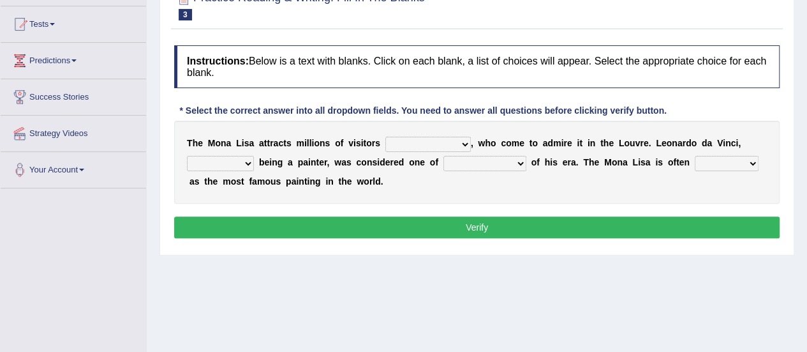
click at [443, 140] on select "around the year the all year all year round per year" at bounding box center [427, 144] width 85 height 15
click at [385, 137] on select "around the year the all year all year round per year" at bounding box center [427, 144] width 85 height 15
click at [460, 138] on select "around the year the all year all year round per year" at bounding box center [427, 144] width 85 height 15
select select "all year round"
click at [385, 137] on select "around the year the all year all year round per year" at bounding box center [427, 144] width 85 height 15
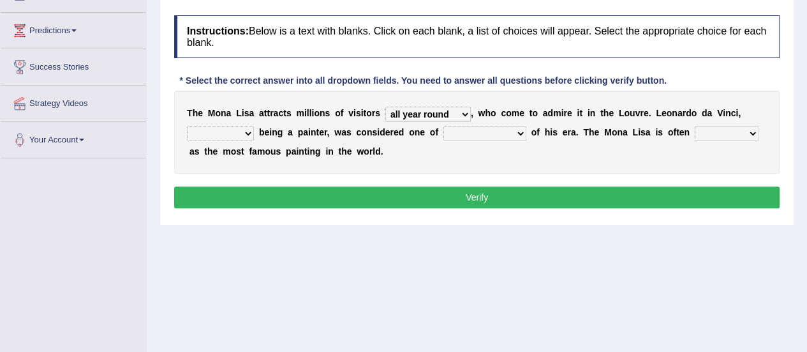
scroll to position [163, 0]
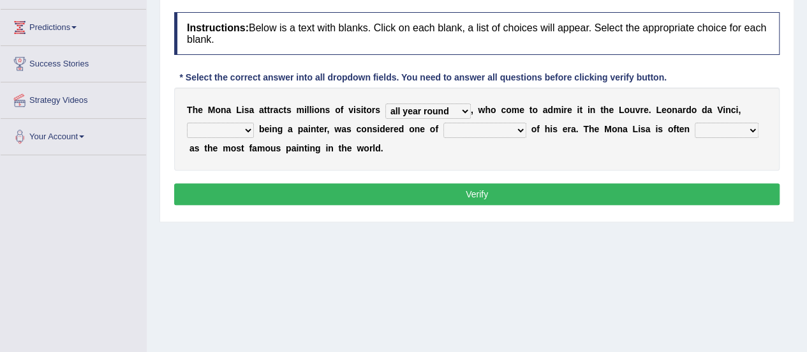
click at [242, 130] on select "rather than as much as as well as as long as" at bounding box center [220, 129] width 67 height 15
select select "rather than"
click at [187, 122] on select "rather than as much as as well as as long as" at bounding box center [220, 129] width 67 height 15
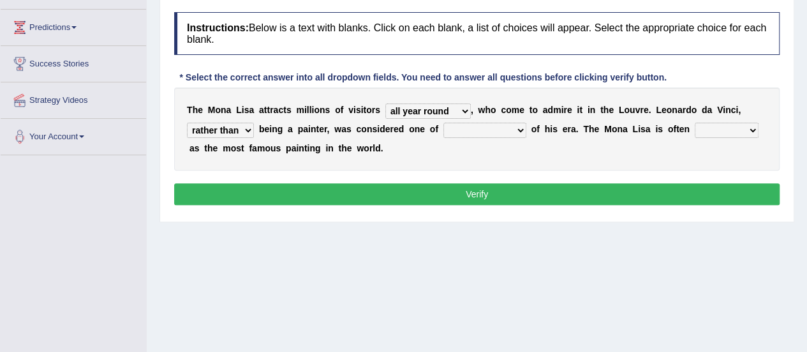
click at [513, 131] on select "better artists artist the better artist the best artists" at bounding box center [484, 129] width 83 height 15
select select "the best artists"
click at [443, 122] on select "better artists artist the better artist the best artists" at bounding box center [484, 129] width 83 height 15
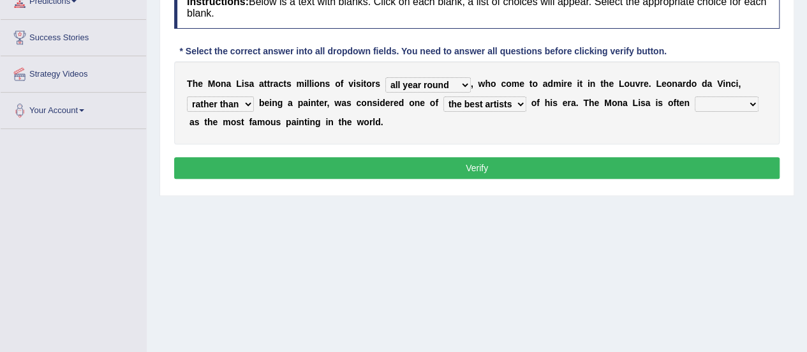
scroll to position [190, 0]
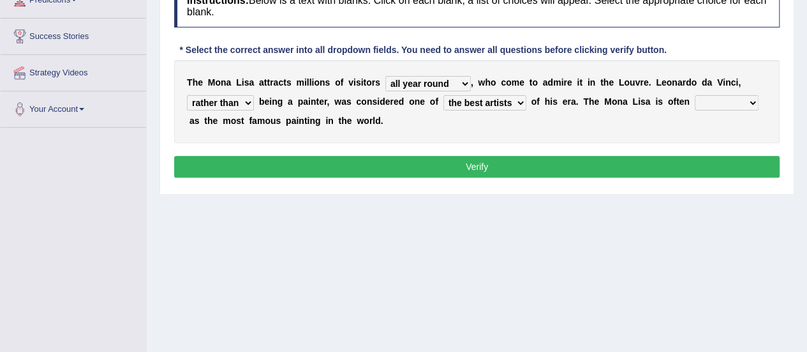
click at [512, 100] on select "better artists artist the better artist the best artists" at bounding box center [484, 102] width 83 height 15
click at [238, 101] on select "rather than as much as as well as as long as" at bounding box center [220, 102] width 67 height 15
click at [739, 98] on select "classified suggested predicted described" at bounding box center [727, 102] width 64 height 15
click at [234, 100] on select "rather than as much as as well as as long as" at bounding box center [220, 102] width 67 height 15
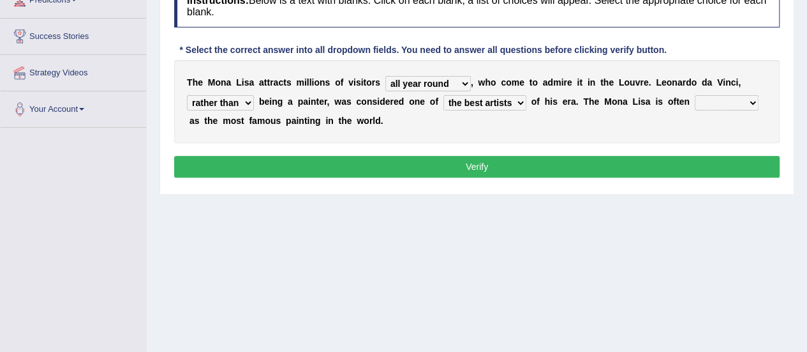
select select "as well as"
click at [187, 95] on select "rather than as much as as well as as long as" at bounding box center [220, 102] width 67 height 15
click at [711, 103] on select "classified suggested predicted described" at bounding box center [727, 102] width 64 height 15
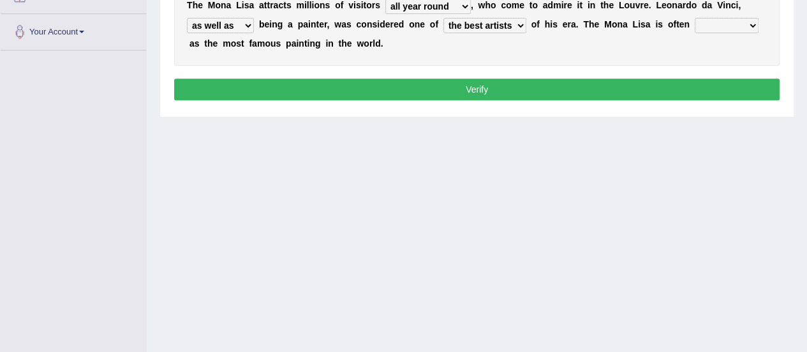
scroll to position [262, 0]
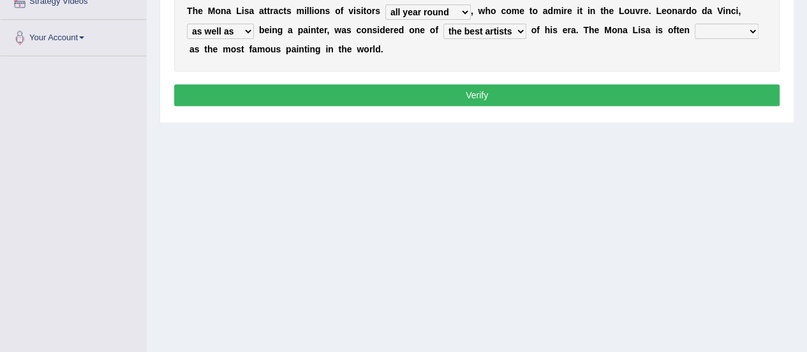
click at [730, 34] on select "classified suggested predicted described" at bounding box center [727, 31] width 64 height 15
select select "classified"
click at [695, 24] on select "classified suggested predicted described" at bounding box center [727, 31] width 64 height 15
click at [667, 89] on button "Verify" at bounding box center [476, 95] width 605 height 22
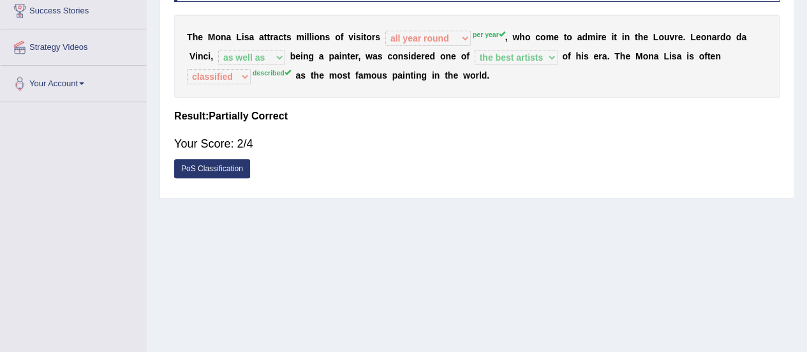
scroll to position [215, 0]
click at [365, 151] on div "Your Score: 2/4" at bounding box center [476, 144] width 605 height 31
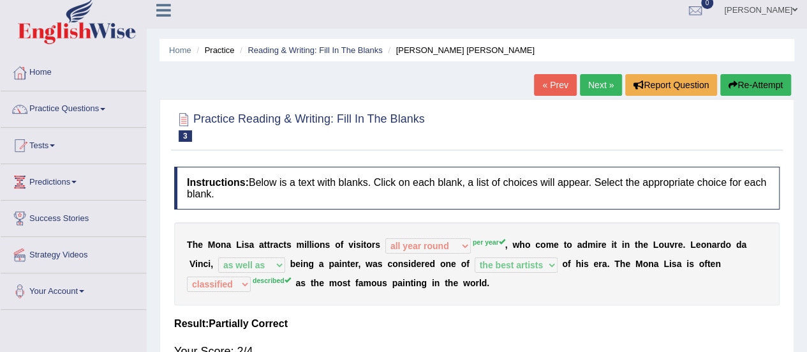
scroll to position [0, 0]
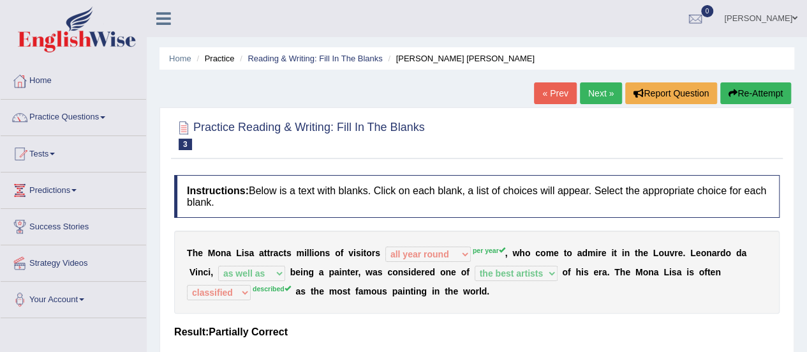
click at [587, 91] on link "Next »" at bounding box center [601, 93] width 42 height 22
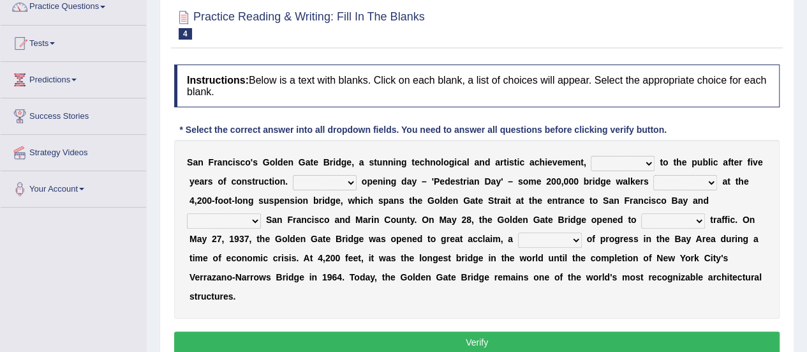
scroll to position [255, 0]
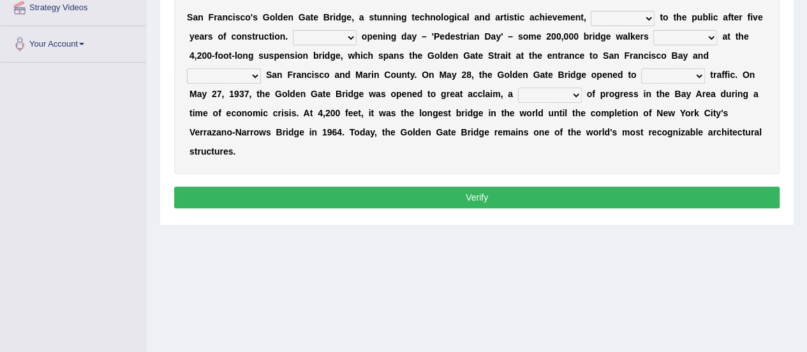
click at [667, 89] on b "e" at bounding box center [667, 94] width 5 height 10
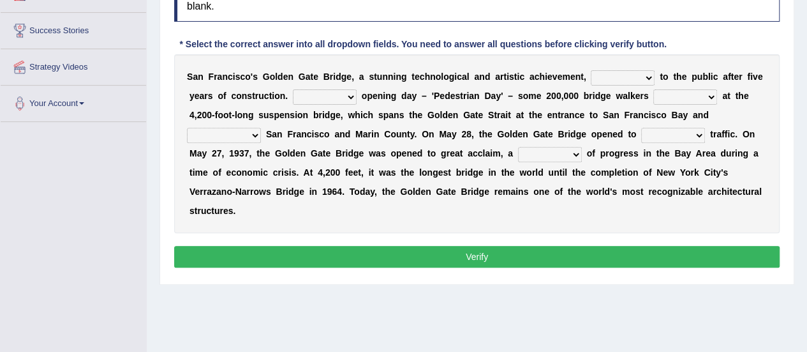
scroll to position [195, 0]
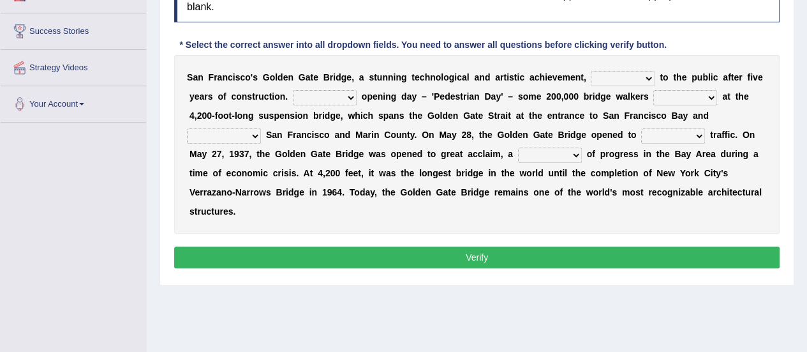
click at [646, 78] on select "opens closes appears equals" at bounding box center [623, 78] width 64 height 15
select select "opens"
click at [591, 71] on select "opens closes appears equals" at bounding box center [623, 78] width 64 height 15
click at [347, 91] on select "On During Since When" at bounding box center [325, 97] width 64 height 15
click at [293, 90] on select "On During Since When" at bounding box center [325, 97] width 64 height 15
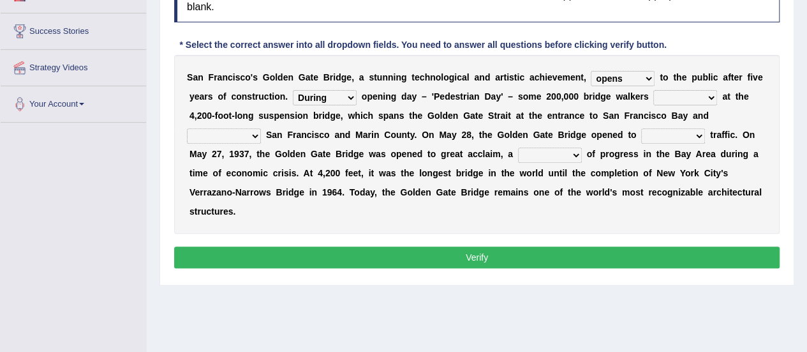
click at [343, 92] on select "On During Since When" at bounding box center [325, 97] width 64 height 15
select select "On"
click at [293, 90] on select "On During Since When" at bounding box center [325, 97] width 64 height 15
click at [702, 90] on select "stationed looked marveled laughed" at bounding box center [685, 97] width 64 height 15
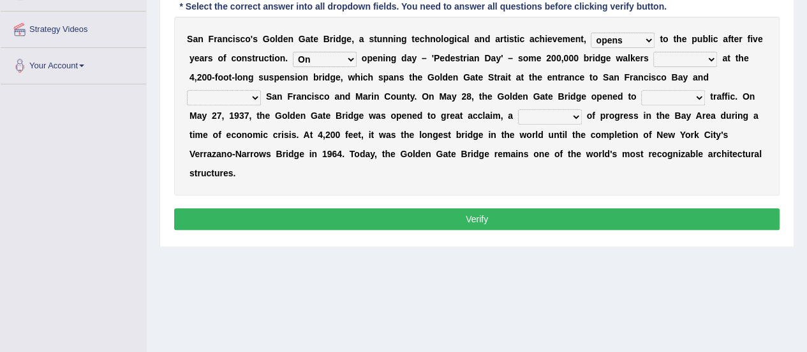
scroll to position [237, 0]
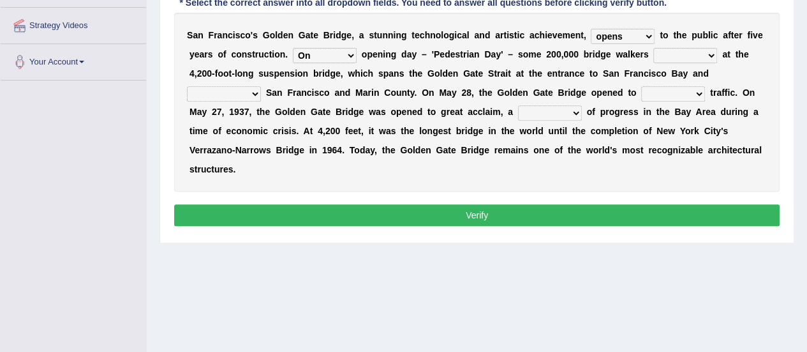
click at [709, 49] on select "stationed looked marveled laughed" at bounding box center [685, 55] width 64 height 15
select select "stationed"
click at [653, 48] on select "stationed looked marveled laughed" at bounding box center [685, 55] width 64 height 15
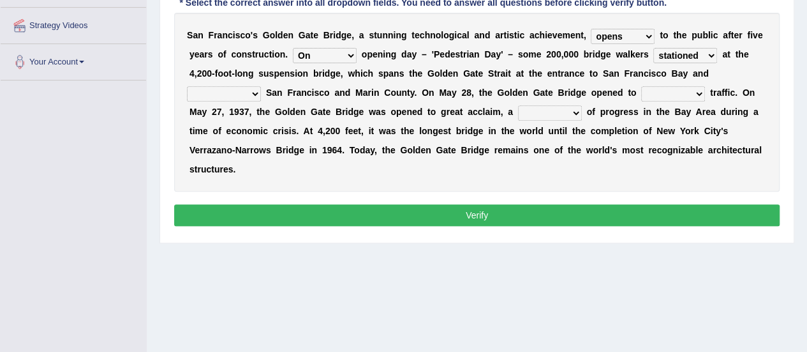
click at [249, 94] on select "separates connects channels differentiates" at bounding box center [224, 93] width 74 height 15
select select "connects"
click at [187, 86] on select "separates connects channels differentiates" at bounding box center [224, 93] width 74 height 15
click at [692, 93] on select "aquatic vehicular airborne watertight" at bounding box center [673, 93] width 64 height 15
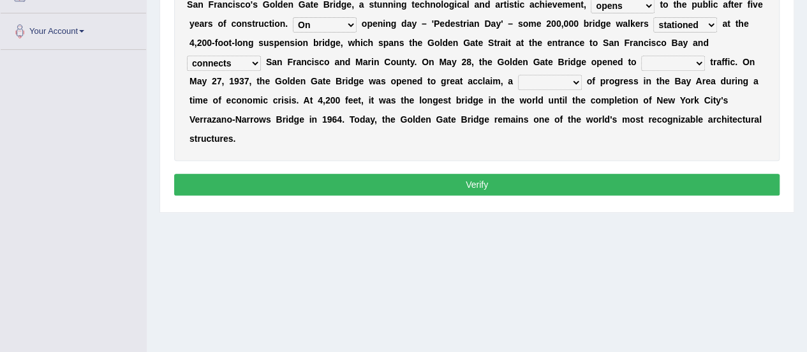
scroll to position [269, 0]
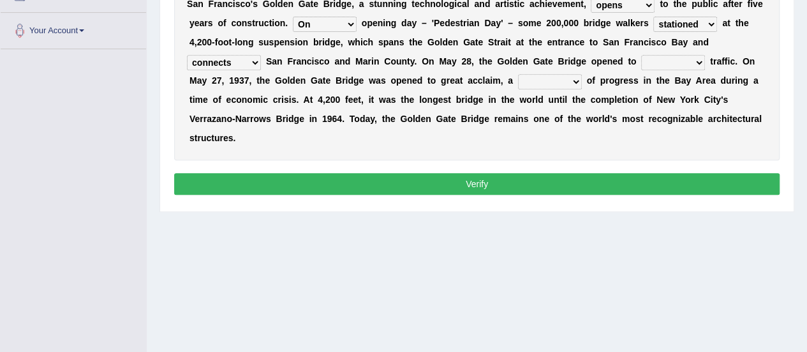
click at [693, 61] on select "aquatic vehicular airborne watertight" at bounding box center [673, 62] width 64 height 15
select select "vehicular"
click at [641, 55] on select "aquatic vehicular airborne watertight" at bounding box center [673, 62] width 64 height 15
click at [560, 81] on select "denial symbol technique yield" at bounding box center [550, 81] width 64 height 15
select select "symbol"
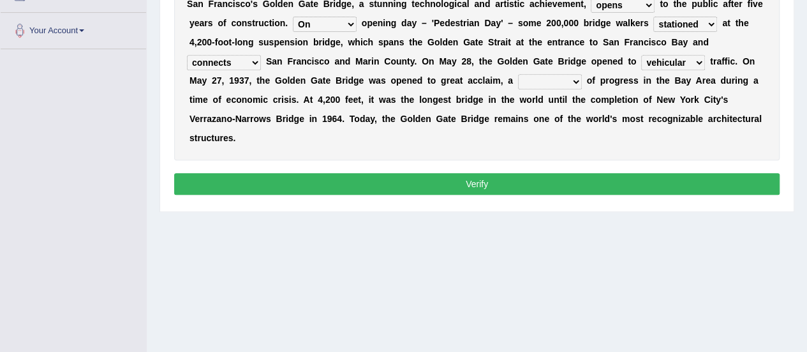
click at [518, 74] on select "denial symbol technique yield" at bounding box center [550, 81] width 64 height 15
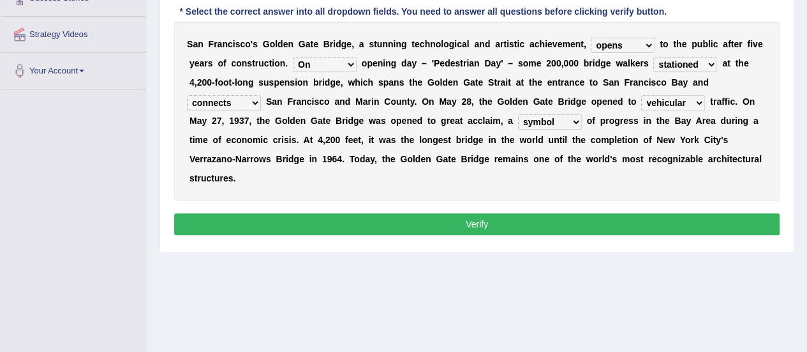
scroll to position [229, 0]
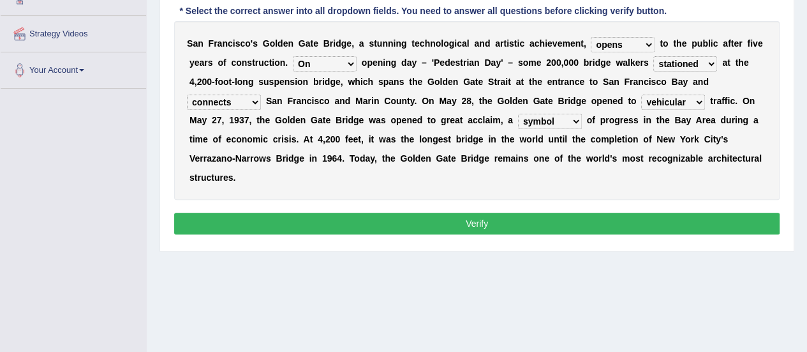
click at [706, 59] on select "stationed looked marveled laughed" at bounding box center [685, 63] width 64 height 15
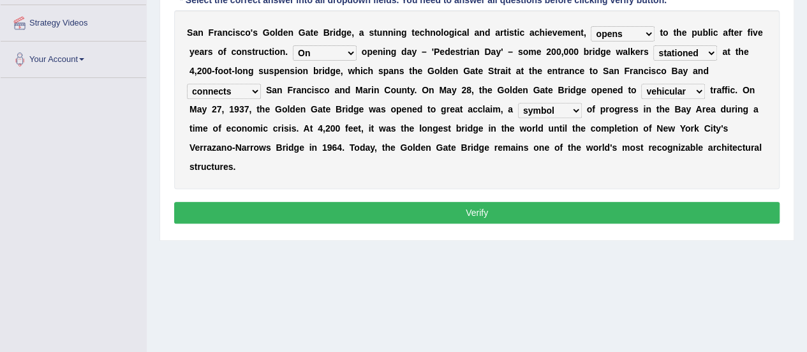
scroll to position [241, 0]
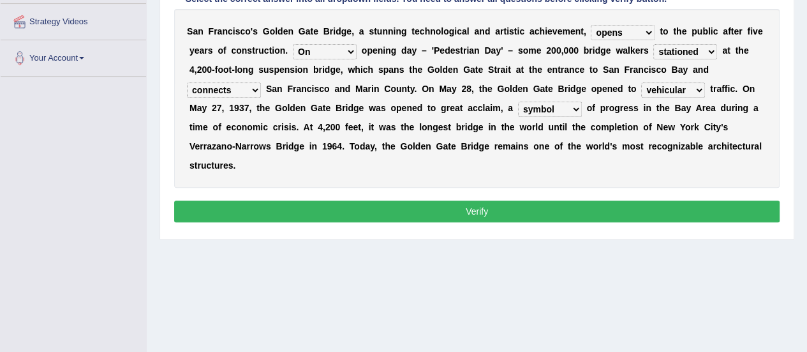
click at [706, 54] on select "stationed looked marveled laughed" at bounding box center [685, 51] width 64 height 15
select select "marveled"
click at [653, 44] on select "stationed looked marveled laughed" at bounding box center [685, 51] width 64 height 15
click at [573, 211] on button "Verify" at bounding box center [476, 211] width 605 height 22
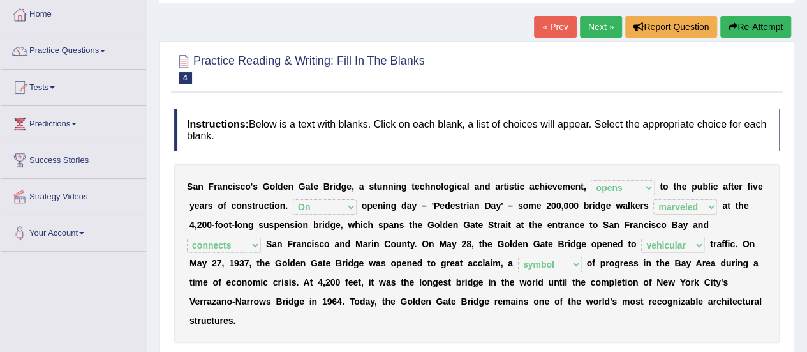
scroll to position [0, 0]
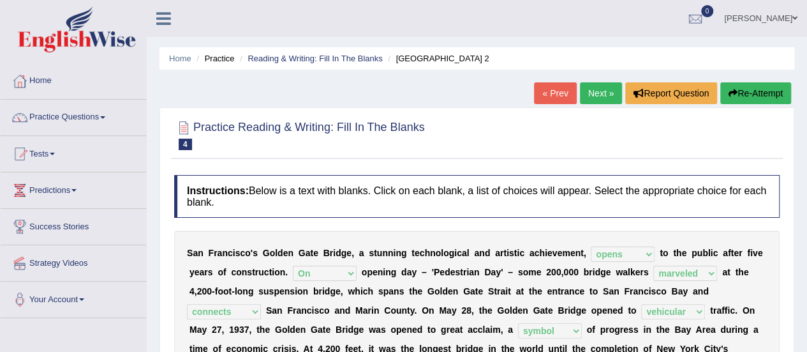
click at [591, 96] on link "Next »" at bounding box center [601, 93] width 42 height 22
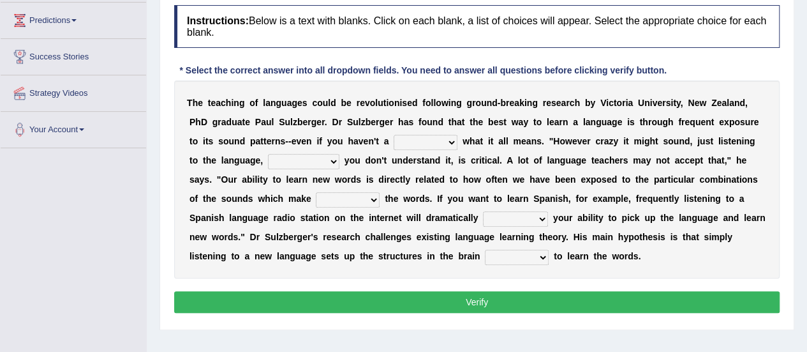
scroll to position [191, 0]
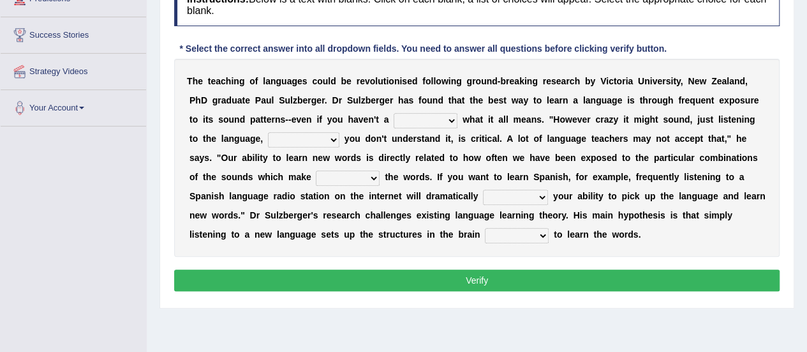
click at [445, 117] on select "dew claw clue due" at bounding box center [426, 120] width 64 height 15
select select "clue"
click at [394, 113] on select "dew claw clue due" at bounding box center [426, 120] width 64 height 15
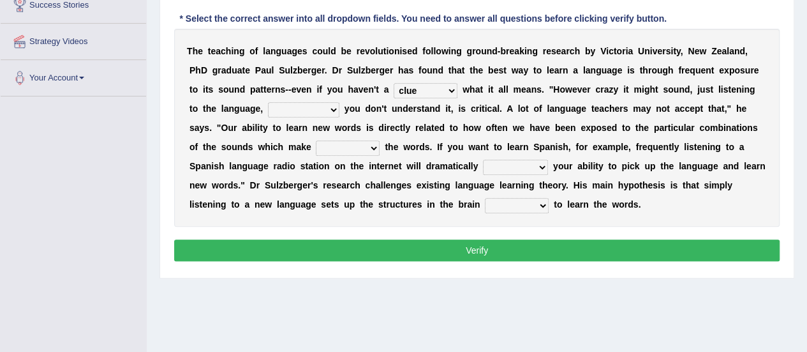
scroll to position [223, 0]
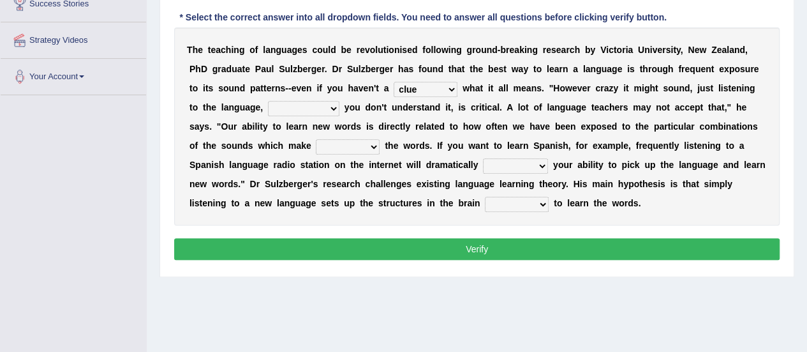
click at [329, 105] on select "but also all together even though if so" at bounding box center [303, 108] width 71 height 15
select select "even though"
click at [268, 101] on select "but also all together even though if so" at bounding box center [303, 108] width 71 height 15
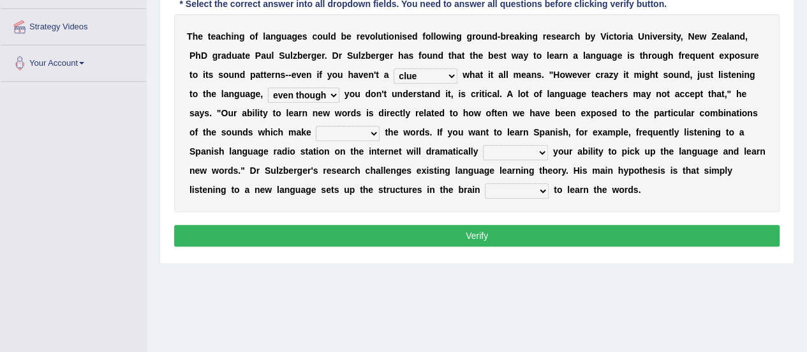
scroll to position [238, 0]
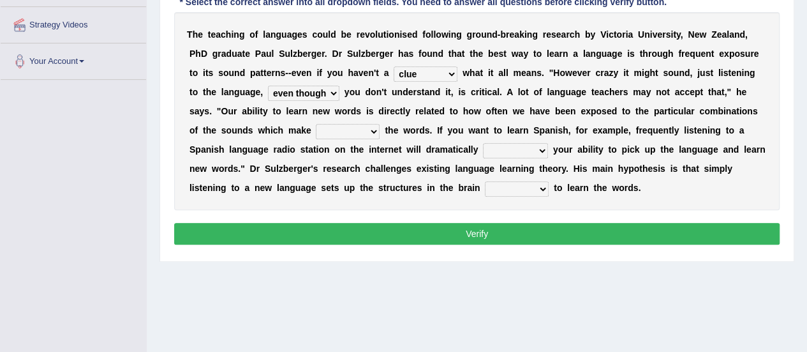
click at [374, 128] on select "down up of on" at bounding box center [348, 131] width 64 height 15
select select "up"
click at [316, 124] on select "down up of on" at bounding box center [348, 131] width 64 height 15
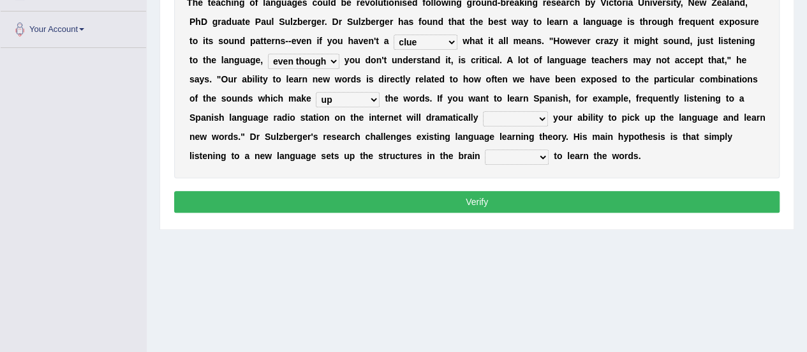
scroll to position [271, 0]
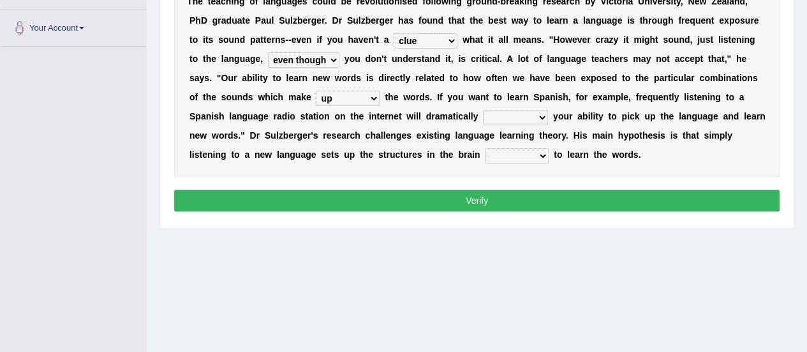
click at [538, 117] on select "evaluate exaggerate describe boost" at bounding box center [515, 117] width 65 height 15
select select "boost"
click at [483, 110] on select "evaluate exaggerate describe boost" at bounding box center [515, 117] width 65 height 15
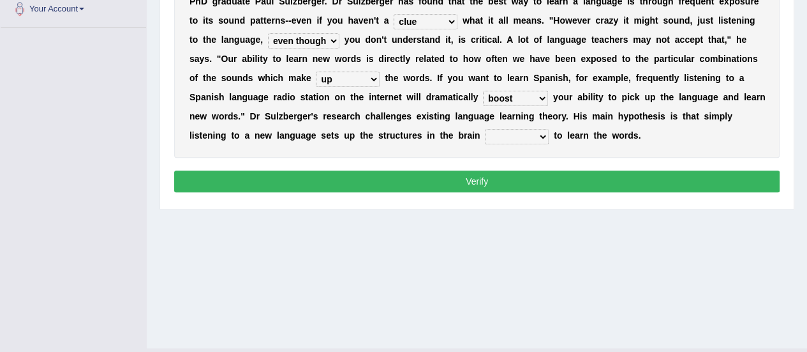
scroll to position [291, 0]
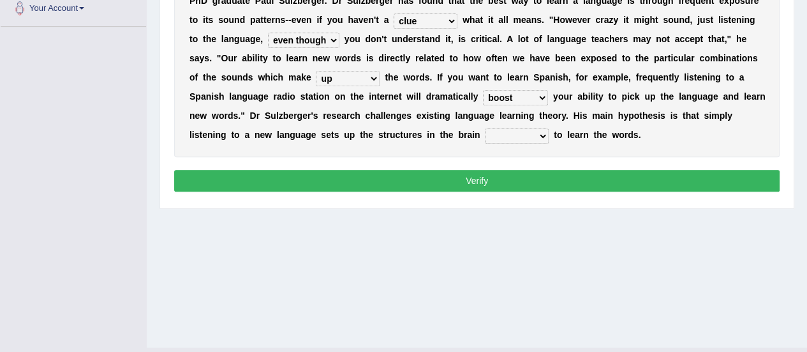
click at [538, 132] on select "requiring required directed to require" at bounding box center [517, 135] width 64 height 15
select select "requiring"
click at [485, 128] on select "requiring required directed to require" at bounding box center [517, 135] width 64 height 15
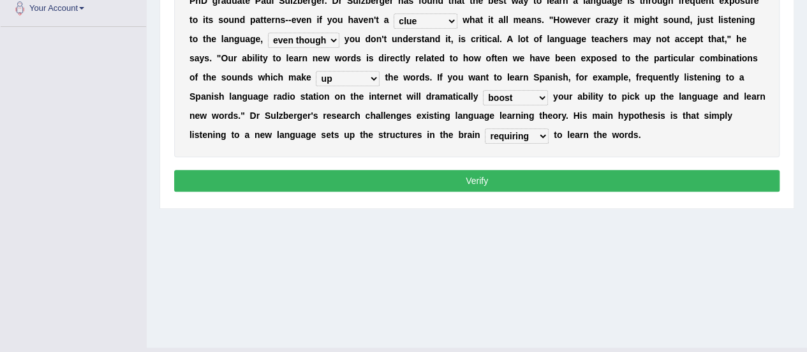
click at [538, 139] on select "requiring required directed to require" at bounding box center [517, 135] width 64 height 15
click at [485, 128] on select "requiring required directed to require" at bounding box center [517, 135] width 64 height 15
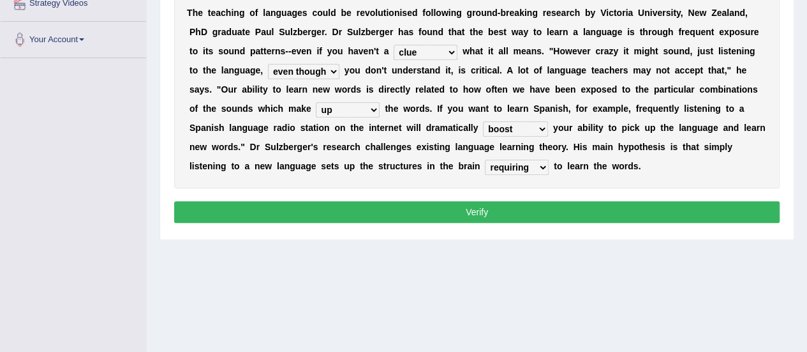
scroll to position [258, 0]
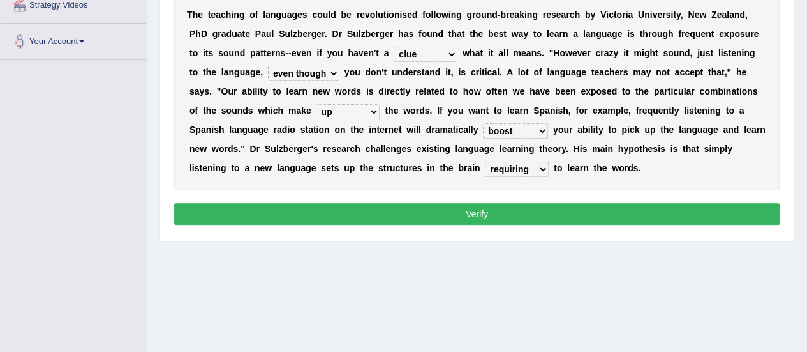
click at [387, 225] on div "Instructions: Below is a text with blanks. Click on each blank, a list of choic…" at bounding box center [477, 73] width 612 height 324
click at [397, 211] on button "Verify" at bounding box center [476, 214] width 605 height 22
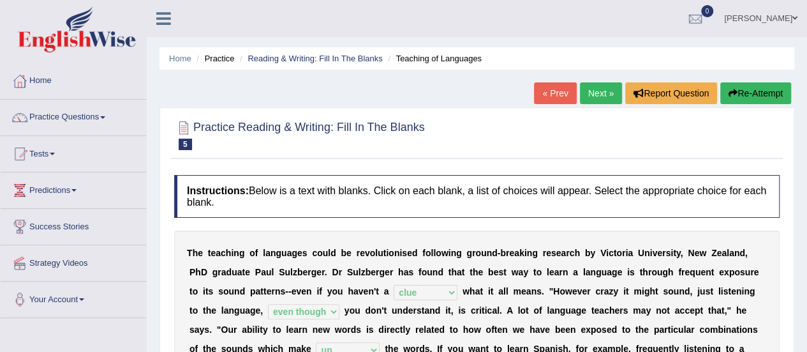
scroll to position [0, 0]
click at [602, 96] on link "Next »" at bounding box center [601, 93] width 42 height 22
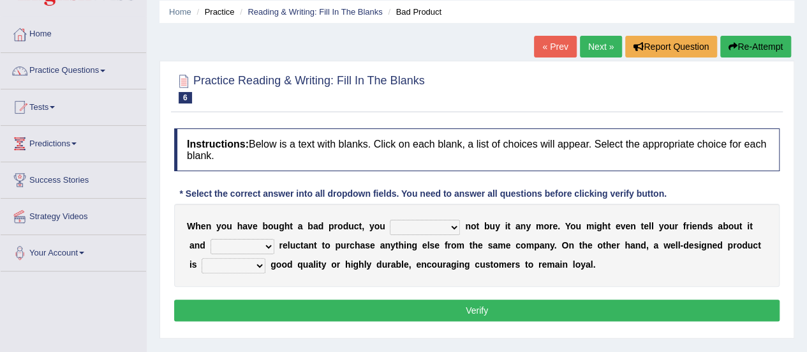
scroll to position [64, 0]
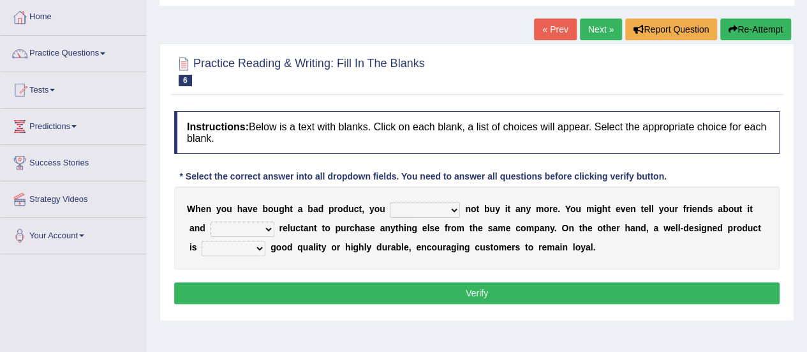
click at [450, 205] on select "would have should have should" at bounding box center [425, 209] width 70 height 15
select select "should"
click at [390, 202] on select "would have should have should" at bounding box center [425, 209] width 70 height 15
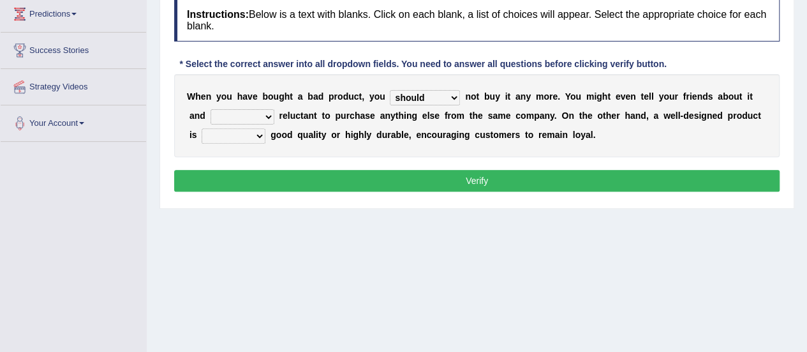
scroll to position [178, 0]
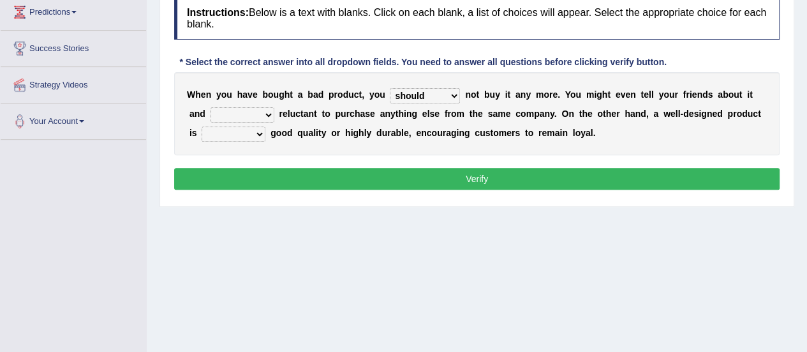
click at [269, 110] on select "is are be being" at bounding box center [243, 114] width 64 height 15
select select "be"
click at [211, 107] on select "is are be being" at bounding box center [243, 114] width 64 height 15
click at [249, 133] on select "both also neither either" at bounding box center [234, 133] width 64 height 15
select select "either"
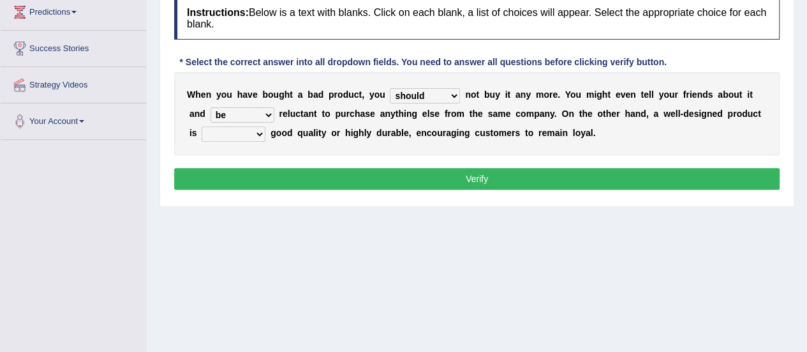
click at [202, 126] on select "both also neither either" at bounding box center [234, 133] width 64 height 15
click at [538, 102] on div "W h e n y o u h a v e b o u g h t a b a d p r o d u c t , y o u would have shou…" at bounding box center [476, 113] width 605 height 83
click at [276, 179] on button "Verify" at bounding box center [476, 179] width 605 height 22
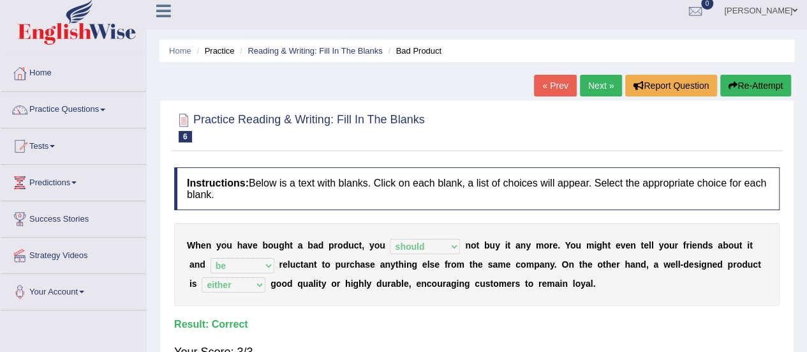
scroll to position [0, 0]
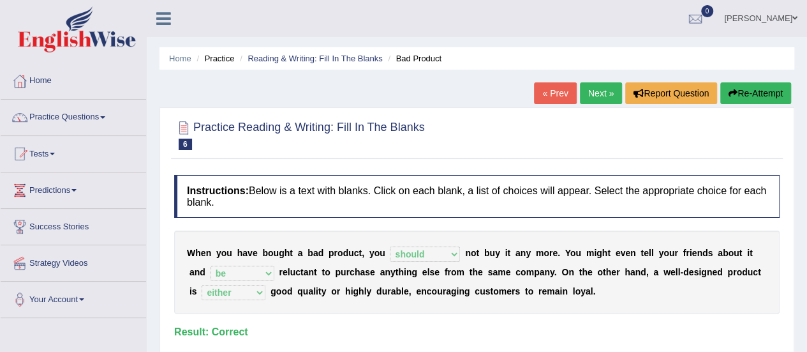
click at [589, 96] on link "Next »" at bounding box center [601, 93] width 42 height 22
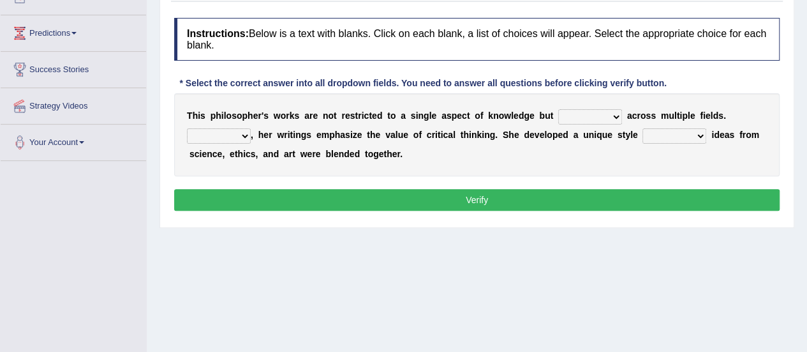
scroll to position [159, 0]
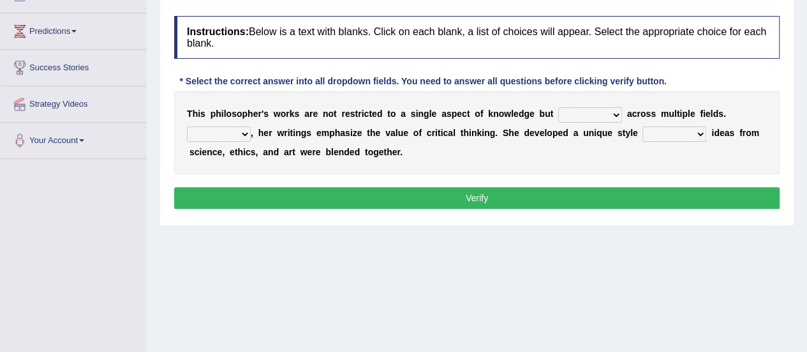
click at [607, 110] on select "constrain contain assemble extend" at bounding box center [590, 114] width 64 height 15
select select "extend"
click at [558, 107] on select "constrain contain assemble extend" at bounding box center [590, 114] width 64 height 15
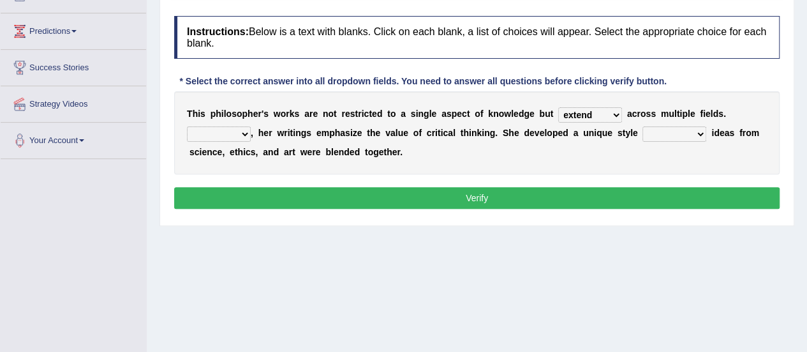
click at [239, 133] on select "Rather So Moreover Likely" at bounding box center [219, 133] width 64 height 15
select select "Moreover"
click at [187, 126] on select "Rather So Moreover Likely" at bounding box center [219, 133] width 64 height 15
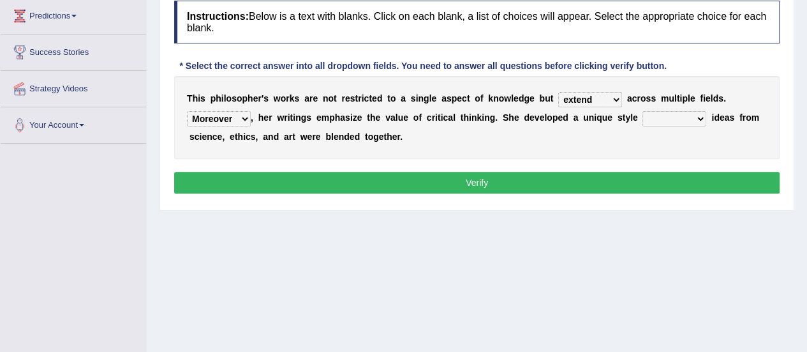
scroll to position [175, 0]
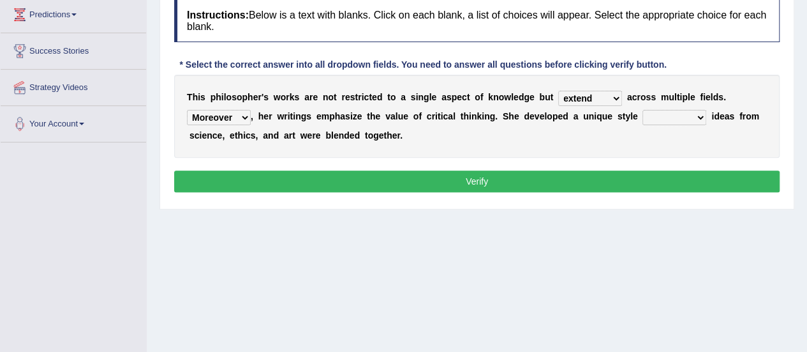
click at [669, 113] on select "in that that which in which" at bounding box center [674, 117] width 64 height 15
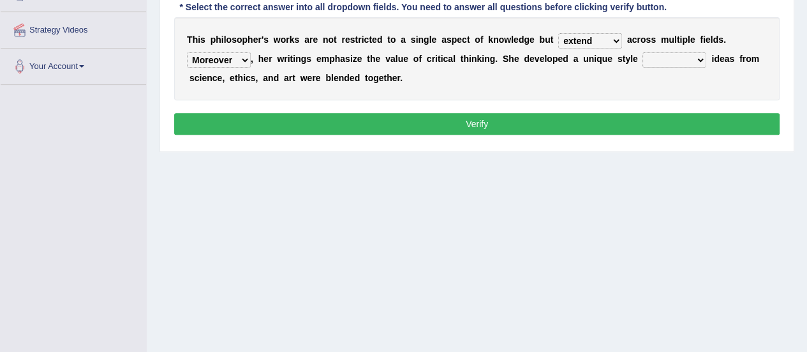
scroll to position [233, 0]
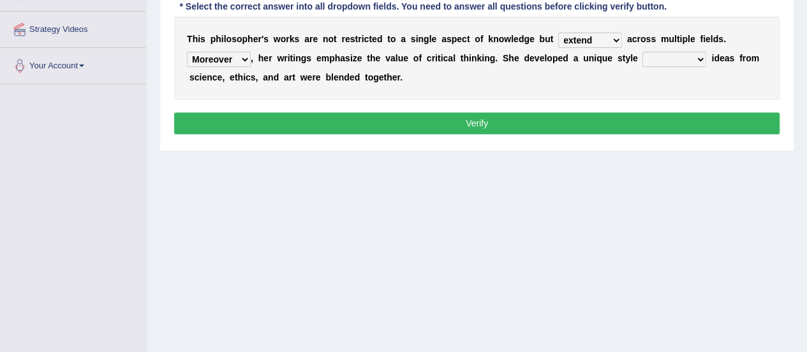
click at [695, 52] on select "in that that which in which" at bounding box center [674, 59] width 64 height 15
select select "in that"
click at [642, 52] on select "in that that which in which" at bounding box center [674, 59] width 64 height 15
click at [396, 122] on button "Verify" at bounding box center [476, 123] width 605 height 22
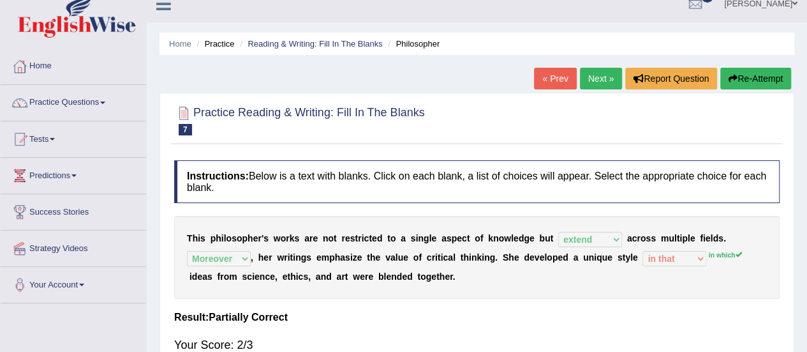
scroll to position [0, 0]
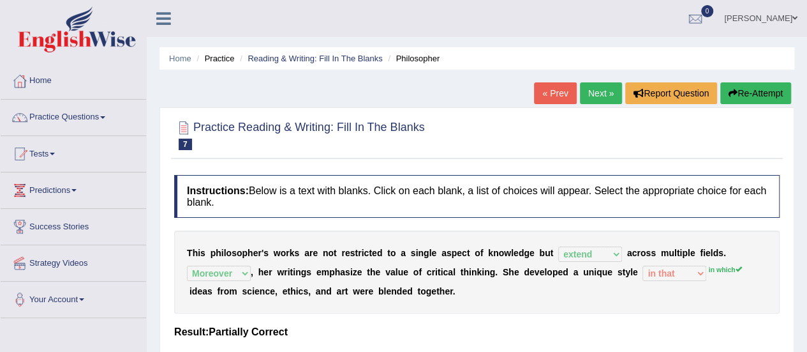
click at [589, 94] on link "Next »" at bounding box center [601, 93] width 42 height 22
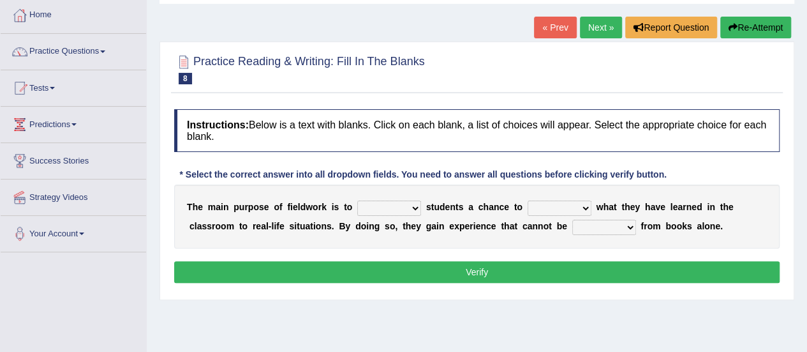
scroll to position [76, 0]
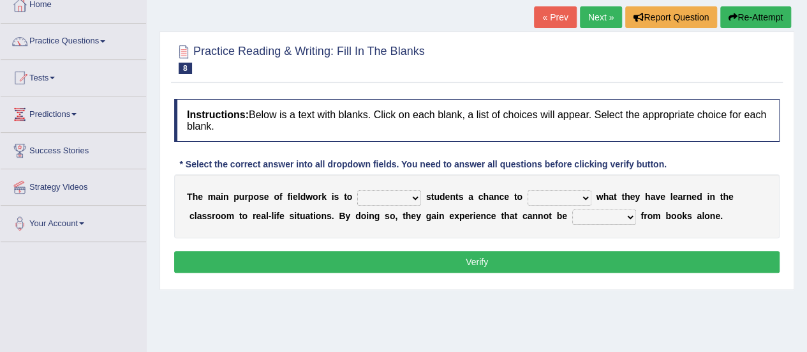
click at [403, 195] on select "resemble stow rave offer" at bounding box center [389, 197] width 64 height 15
select select "offer"
click at [357, 190] on select "resemble stow rave offer" at bounding box center [389, 197] width 64 height 15
click at [584, 196] on select "compare align apply dismount" at bounding box center [560, 197] width 64 height 15
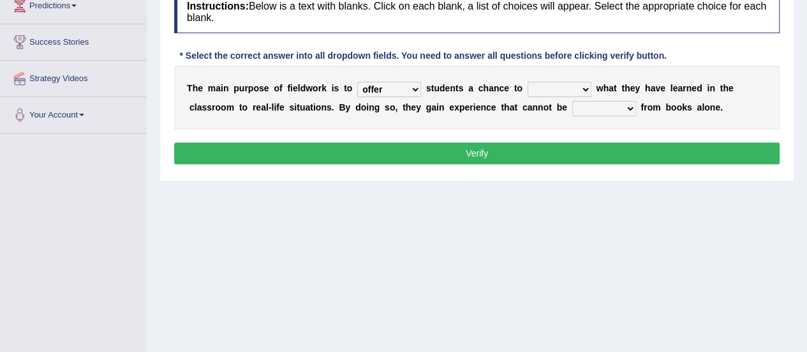
scroll to position [185, 0]
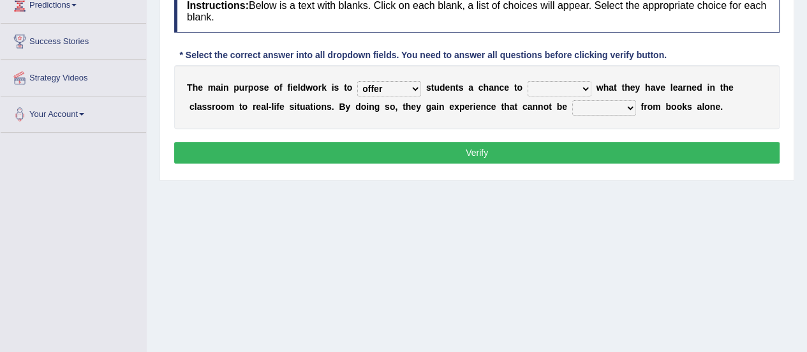
click at [583, 87] on select "compare align apply dismount" at bounding box center [560, 88] width 64 height 15
click at [528, 81] on select "compare align apply dismount" at bounding box center [560, 88] width 64 height 15
click at [571, 86] on select "compare align apply dismount" at bounding box center [560, 88] width 64 height 15
select select "apply"
click at [528, 81] on select "compare align apply dismount" at bounding box center [560, 88] width 64 height 15
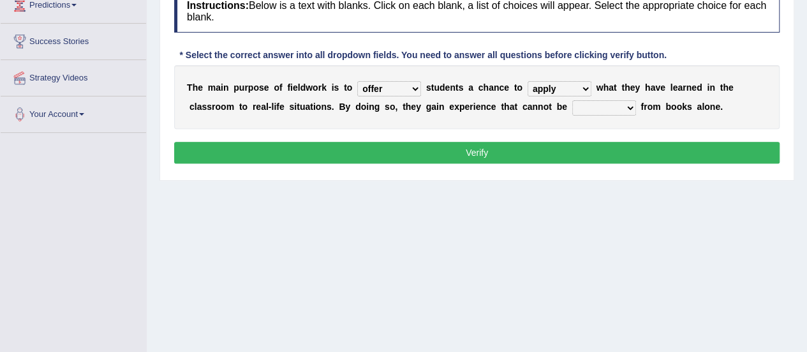
click at [627, 106] on select "originated prepared obtained touted" at bounding box center [604, 107] width 64 height 15
select select "obtained"
click at [572, 100] on select "originated prepared obtained touted" at bounding box center [604, 107] width 64 height 15
click at [394, 145] on button "Verify" at bounding box center [476, 153] width 605 height 22
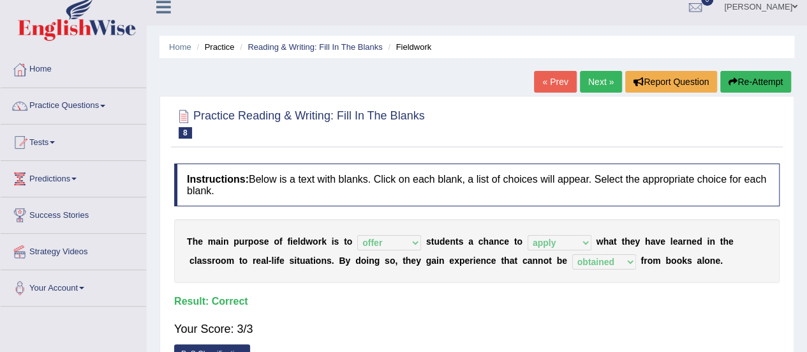
scroll to position [0, 0]
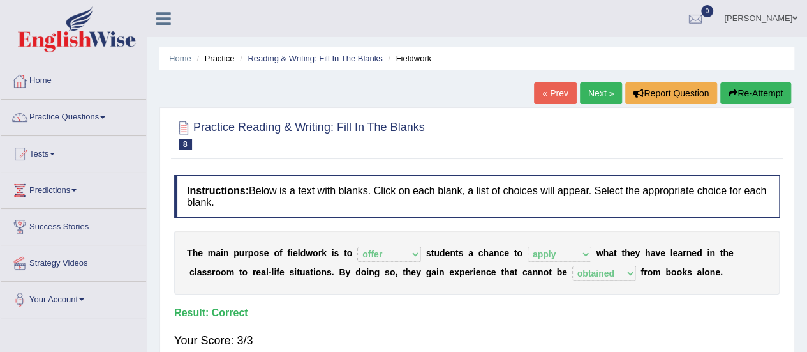
click at [52, 80] on link "Home" at bounding box center [73, 79] width 145 height 32
